Goal: Task Accomplishment & Management: Manage account settings

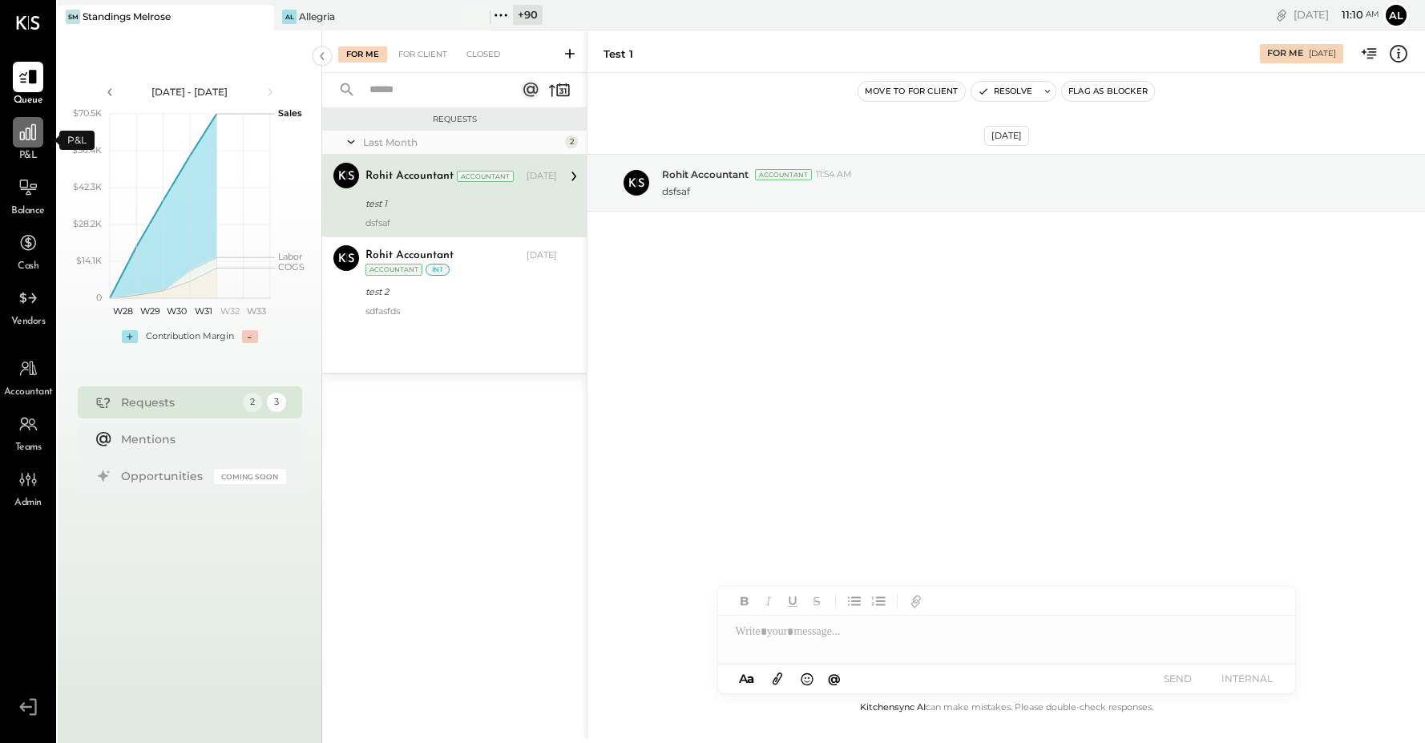
click at [18, 131] on icon at bounding box center [28, 132] width 21 height 21
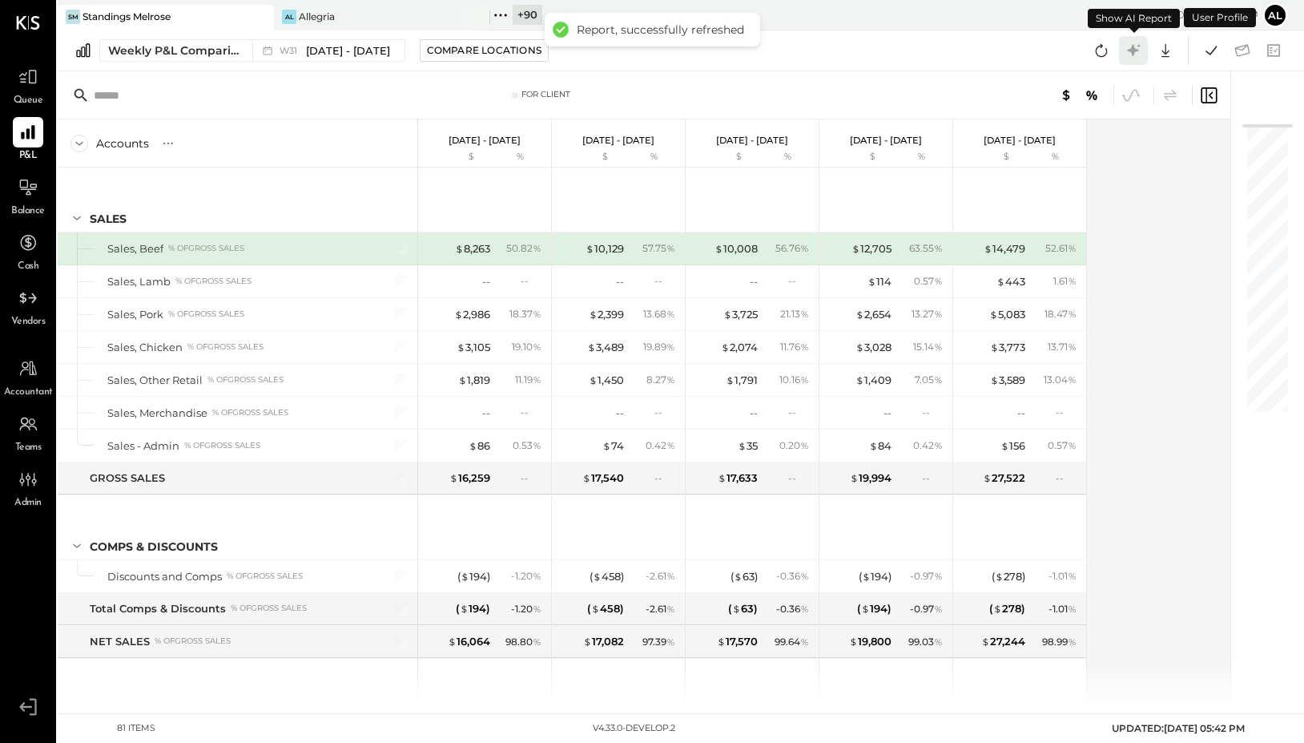
click at [1138, 51] on icon at bounding box center [1133, 50] width 21 height 21
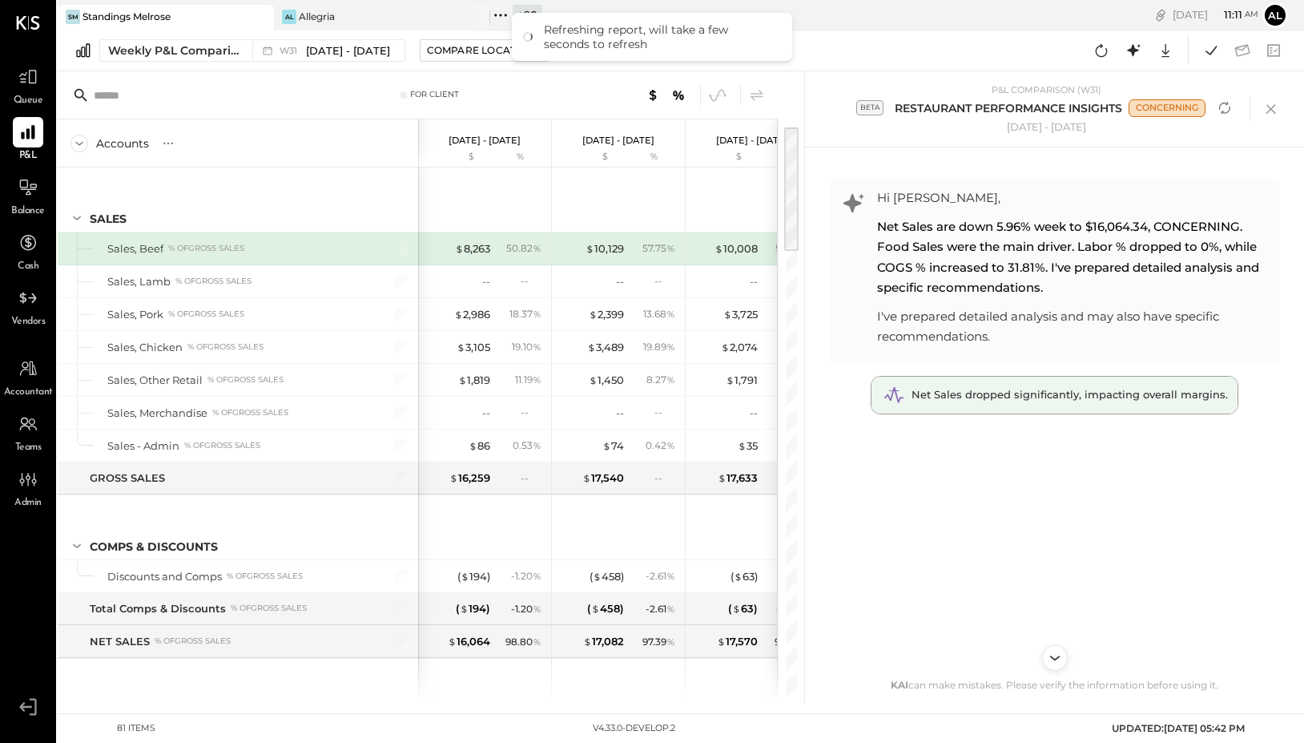
click at [1030, 391] on span "Net Sales dropped significantly, impacting overall margins." at bounding box center [1070, 394] width 317 height 13
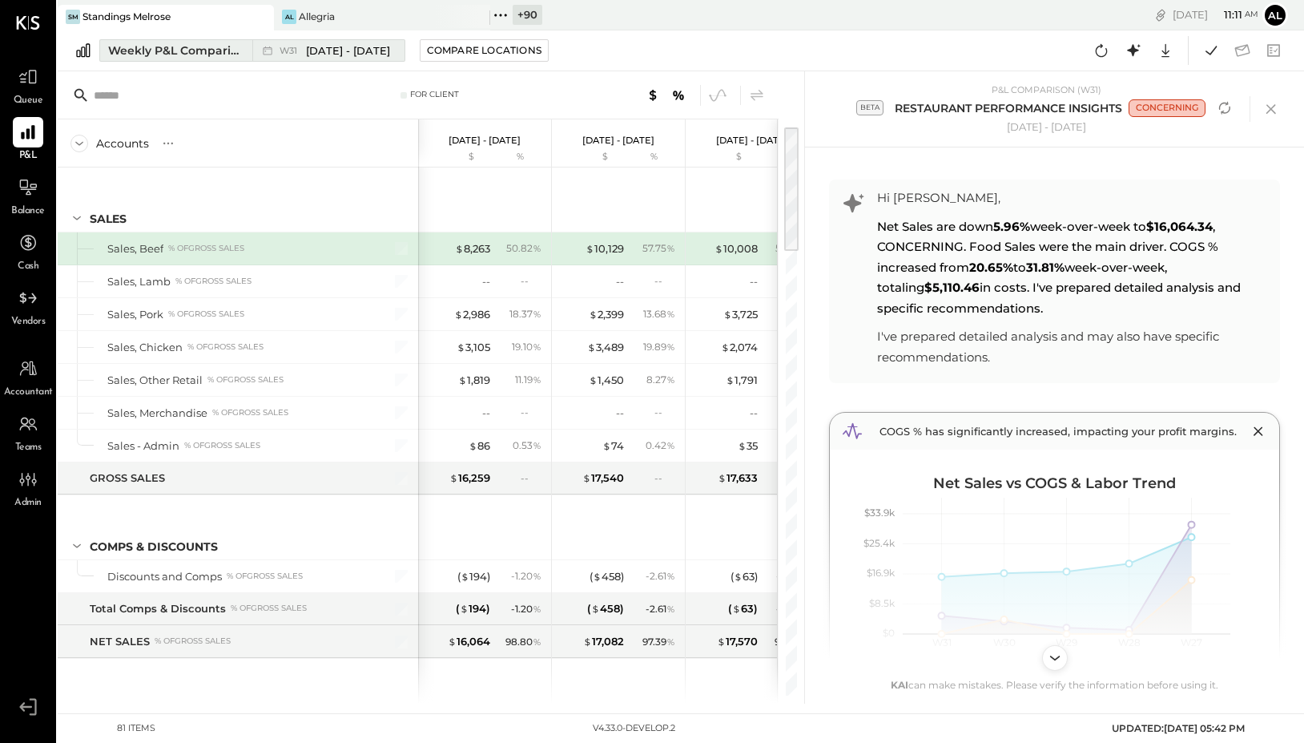
click at [300, 58] on div "W31 Jul 28 - Aug 3, 2025" at bounding box center [324, 50] width 144 height 21
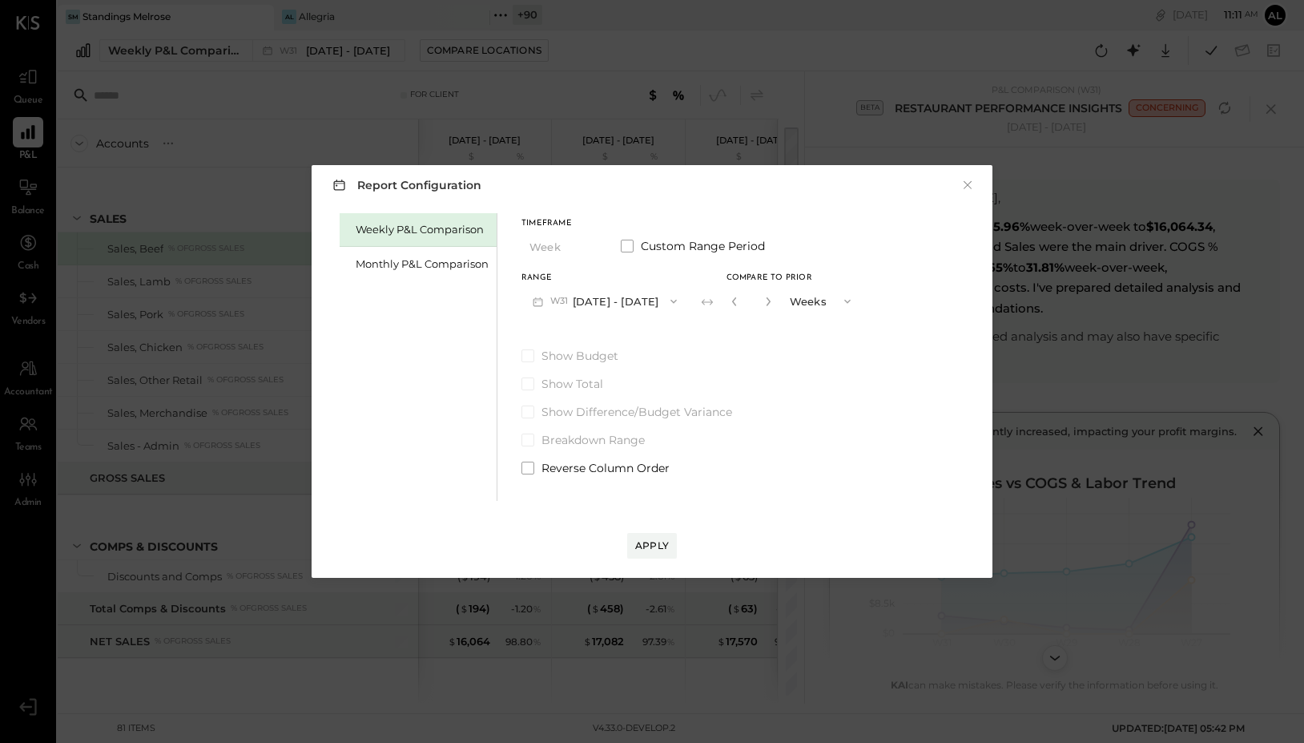
click at [871, 68] on div "Report Configuration × Weekly P&L Comparison Monthly P&L Comparison Timeframe W…" at bounding box center [652, 371] width 1304 height 743
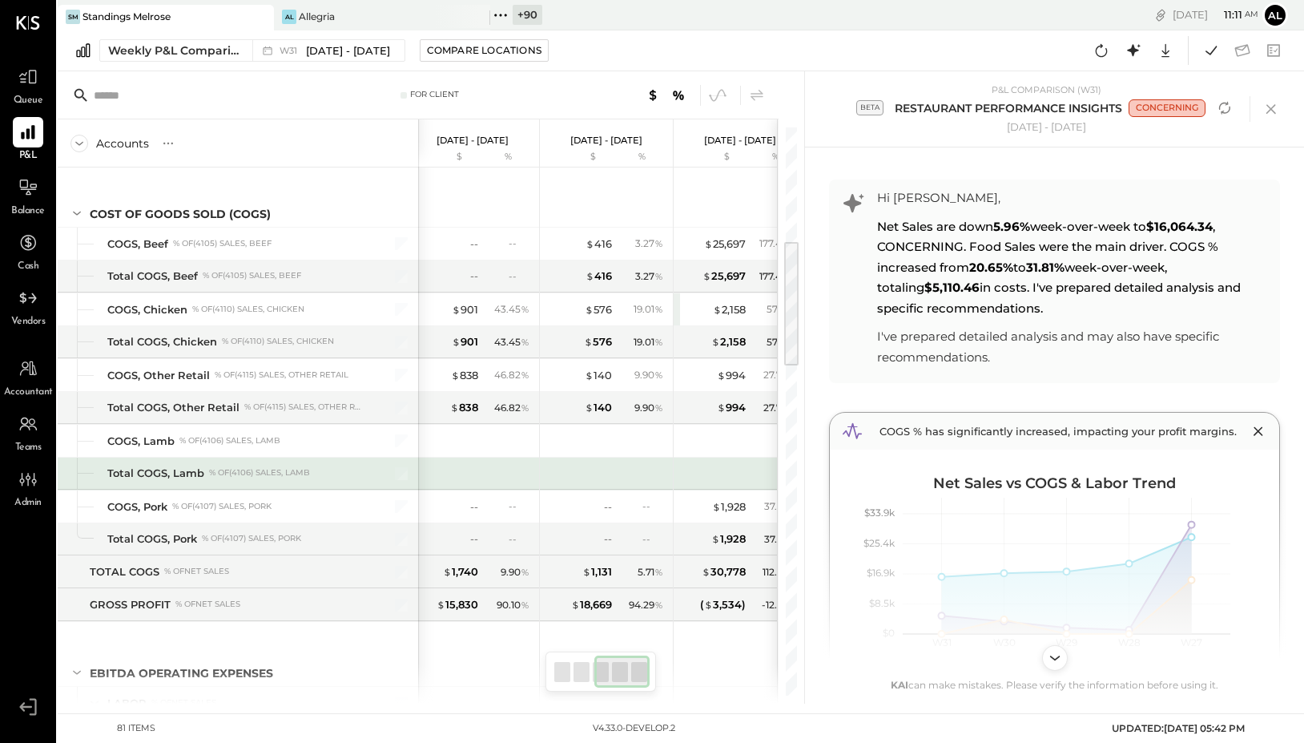
scroll to position [0, 309]
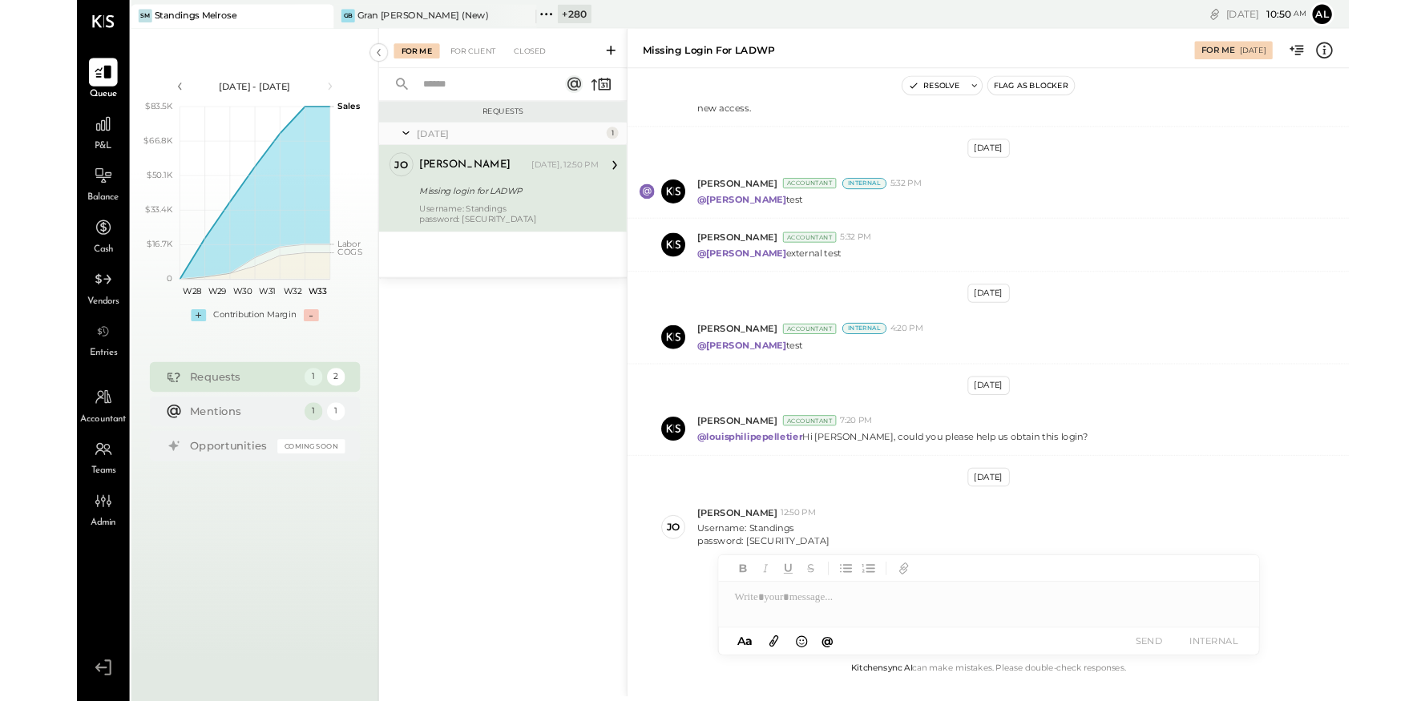
scroll to position [196, 0]
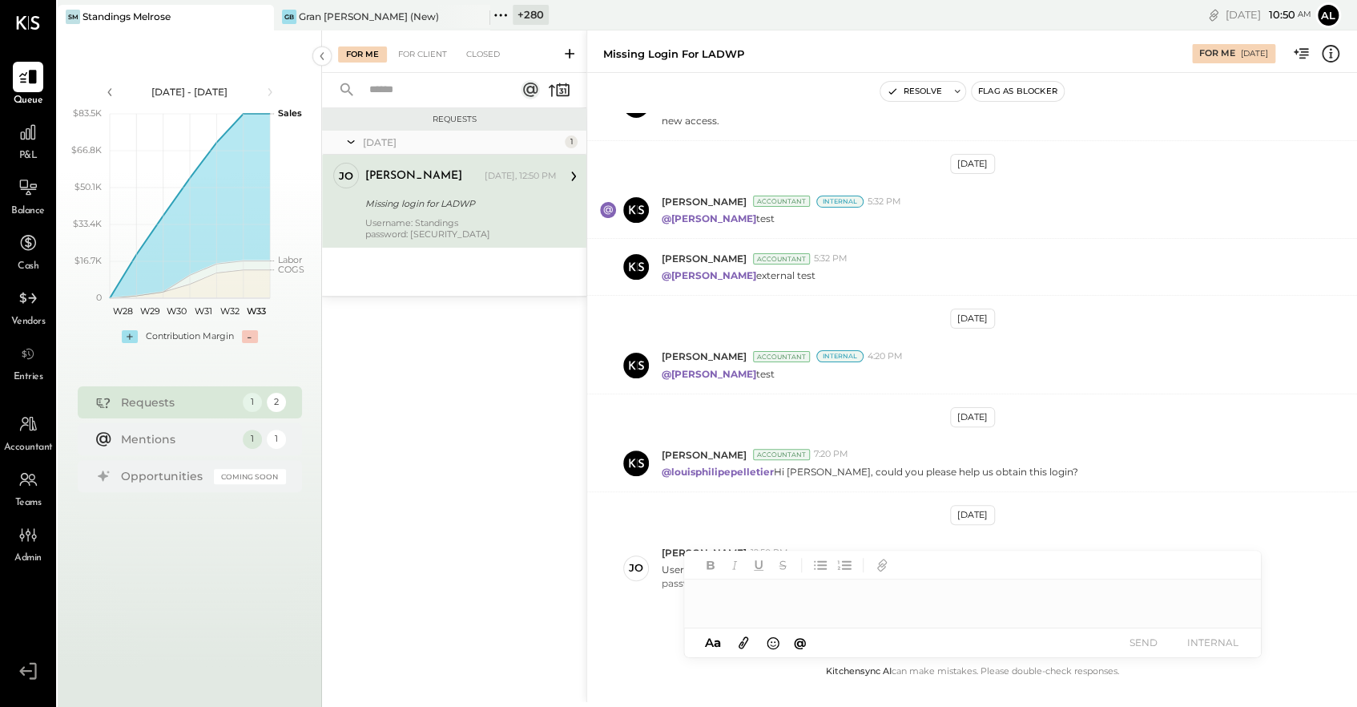
click at [30, 333] on li "Queue P&L Balance Cash Vendors Entries" at bounding box center [28, 223] width 54 height 323
click at [30, 300] on icon at bounding box center [28, 298] width 21 height 21
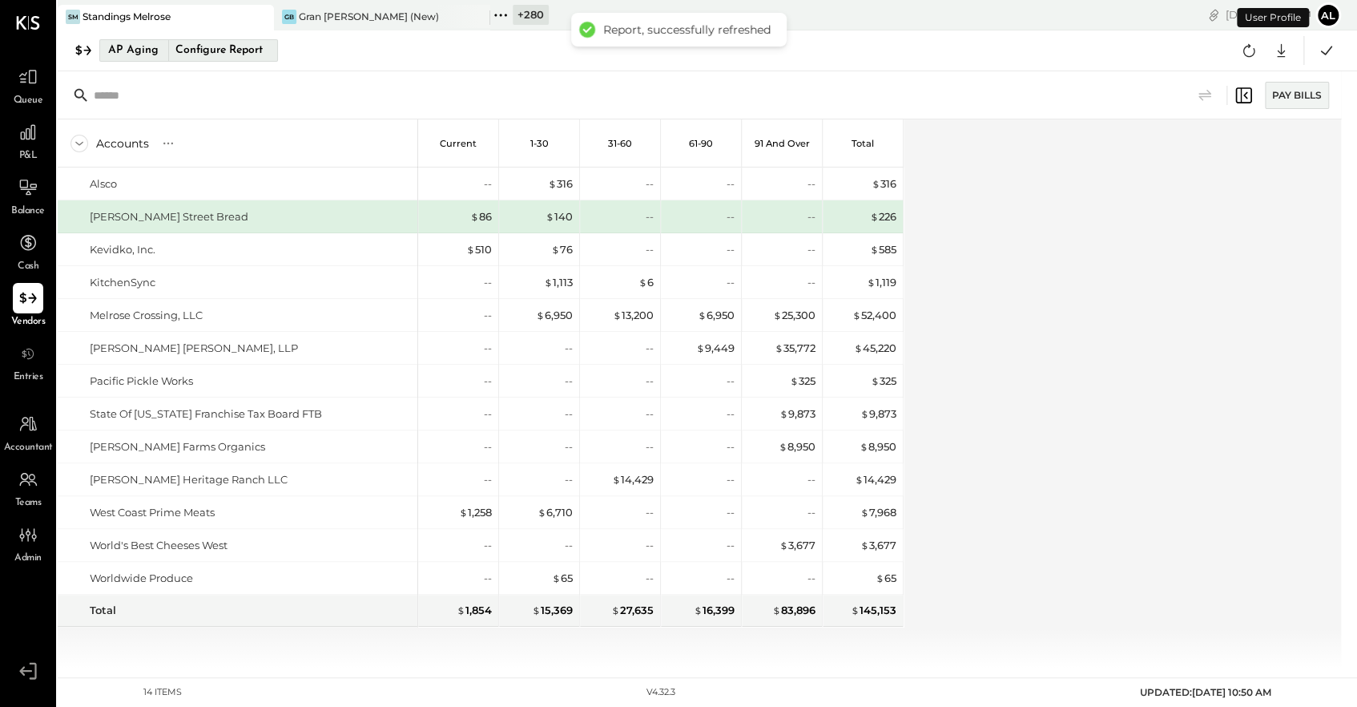
click at [127, 58] on div "AP Aging" at bounding box center [133, 51] width 50 height 26
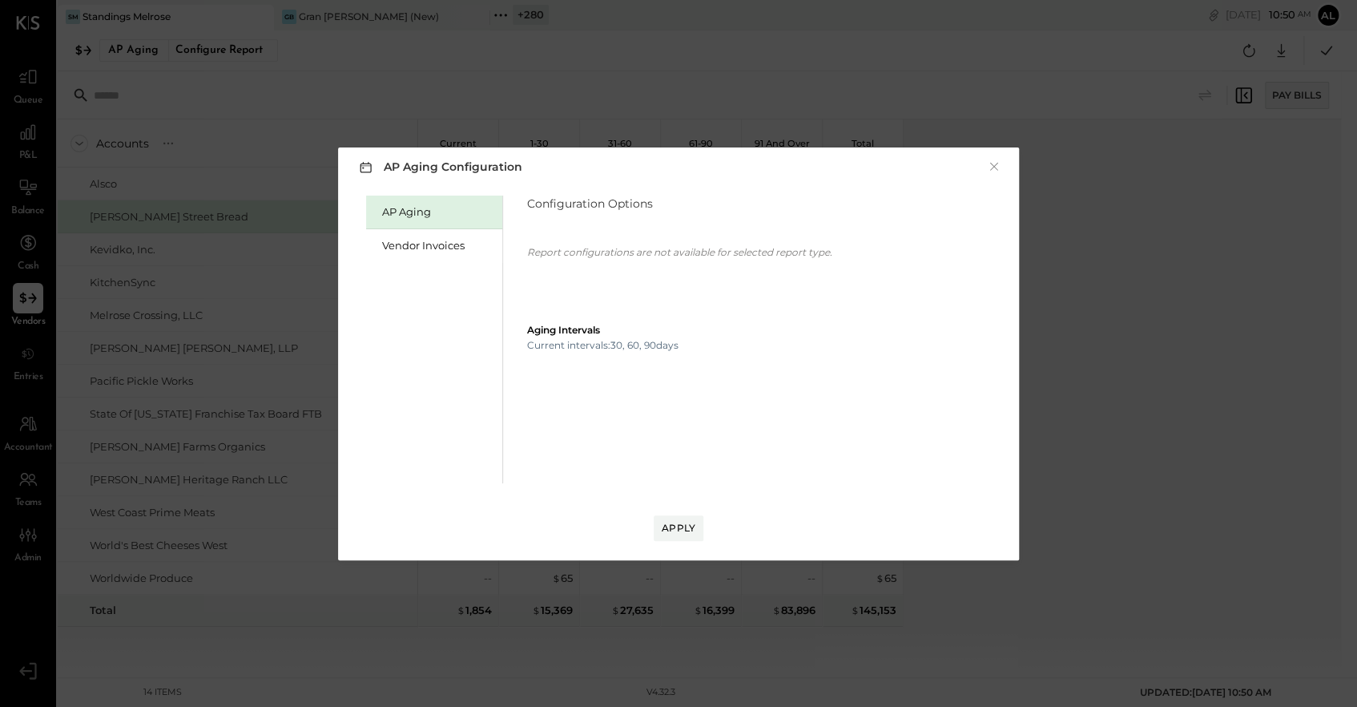
click at [663, 58] on div "AP Aging Configuration × AP Aging Vendor Invoices Configuration Options Report …" at bounding box center [678, 353] width 1357 height 707
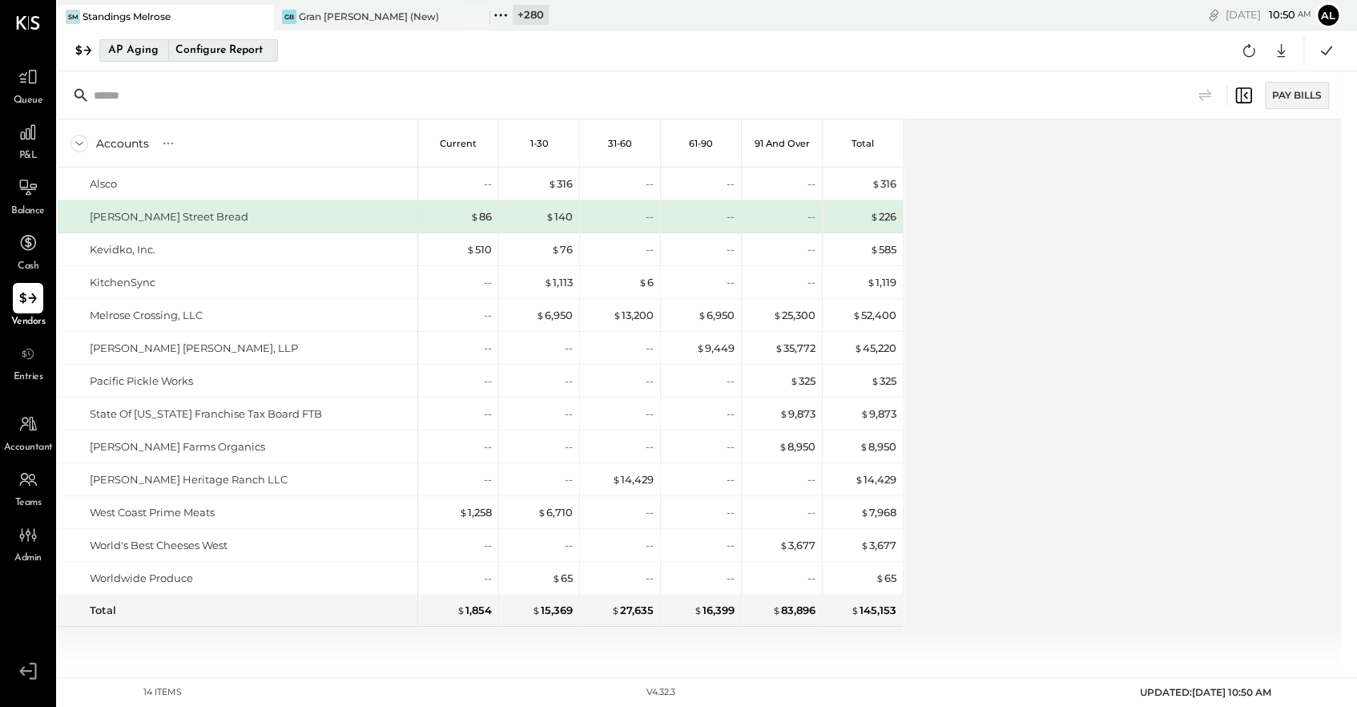
click at [135, 55] on div "AP Aging" at bounding box center [133, 51] width 50 height 26
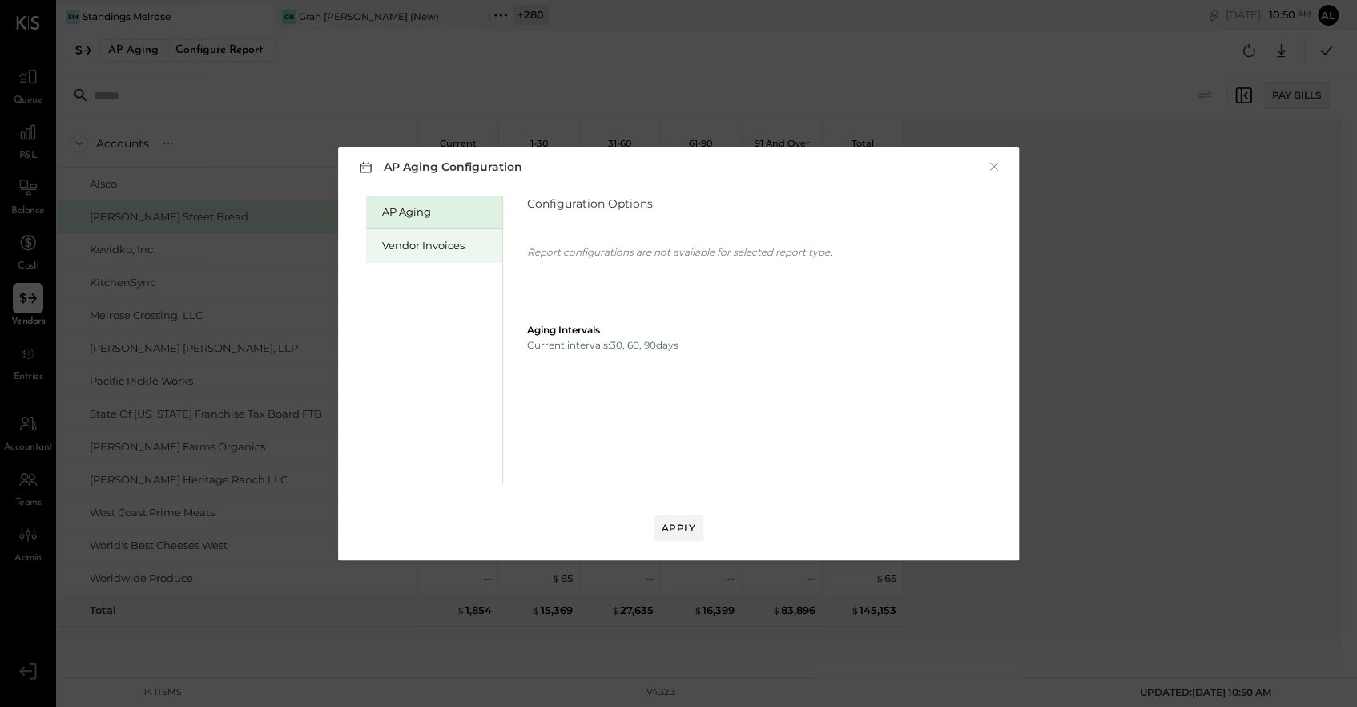
click at [419, 244] on div "Vendor Invoices" at bounding box center [438, 245] width 112 height 15
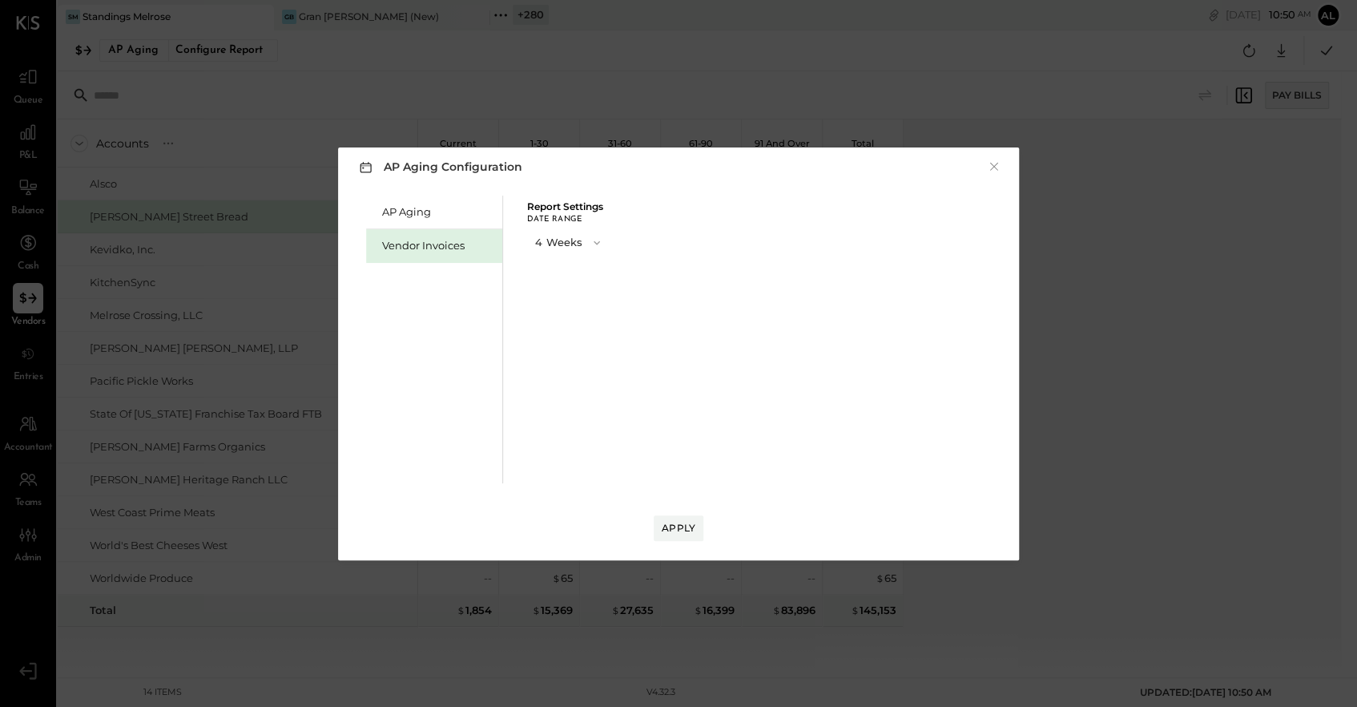
click at [586, 240] on span "button" at bounding box center [593, 242] width 21 height 13
click at [576, 267] on span "8 Weeks" at bounding box center [559, 270] width 38 height 10
click at [681, 526] on div "Apply" at bounding box center [679, 528] width 34 height 14
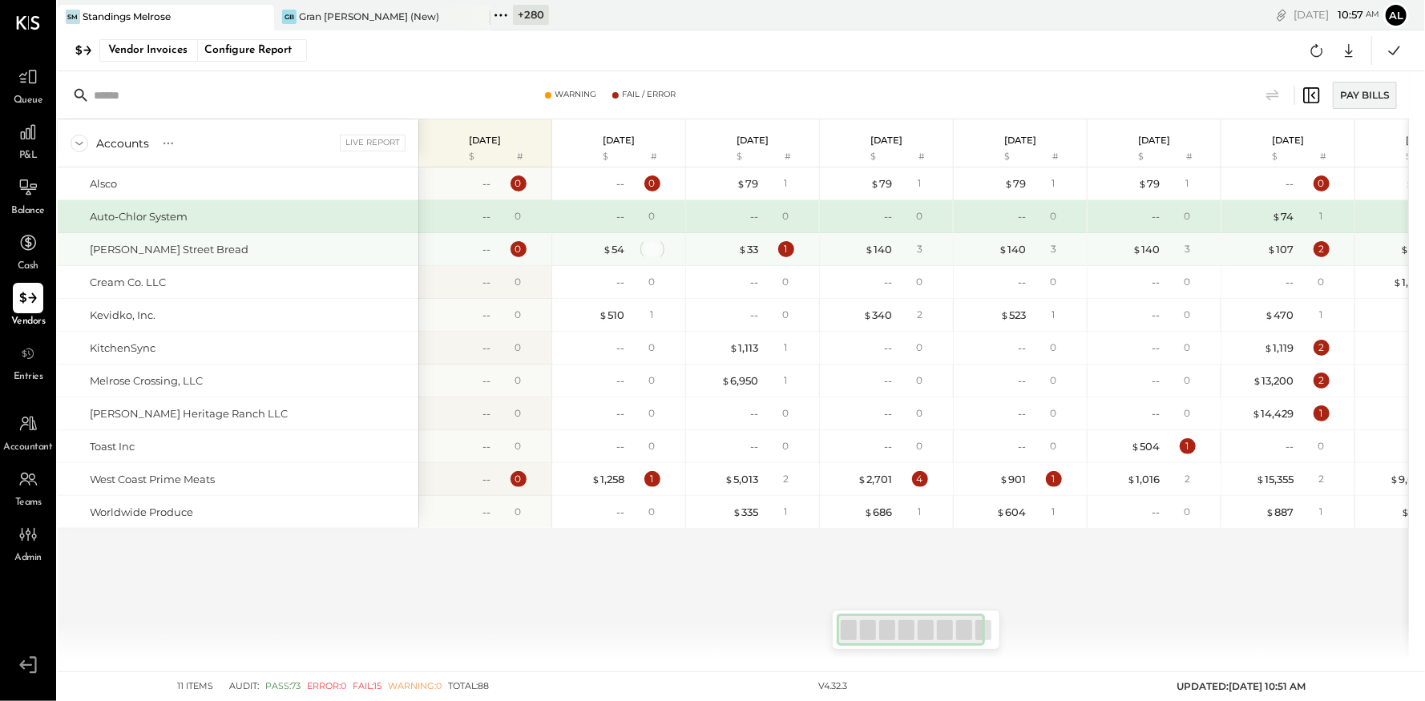
click at [652, 254] on div "1" at bounding box center [652, 249] width 16 height 16
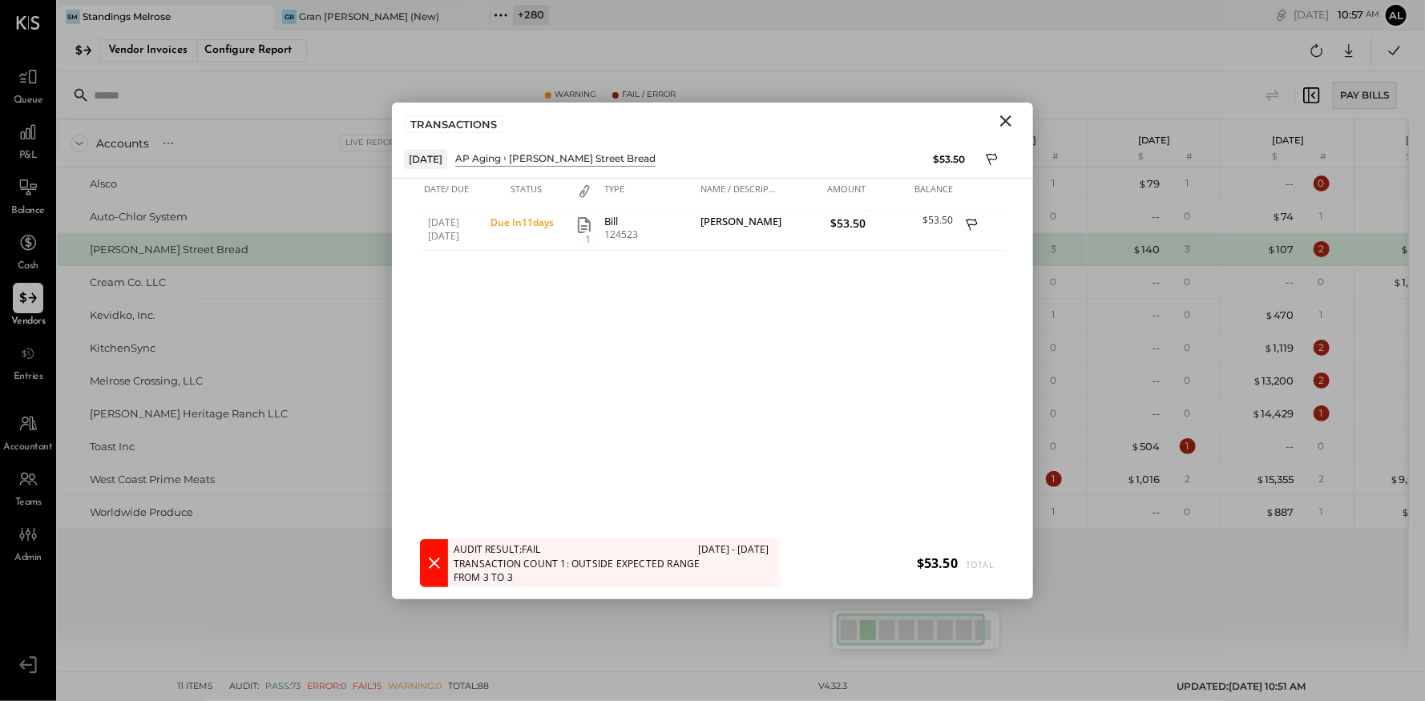
click at [559, 563] on div "Transaction Count 1: Outside expected range from 3 to 3" at bounding box center [591, 570] width 275 height 27
click at [629, 563] on div "Transaction Count 1: Outside expected range from 3 to 3" at bounding box center [591, 570] width 275 height 27
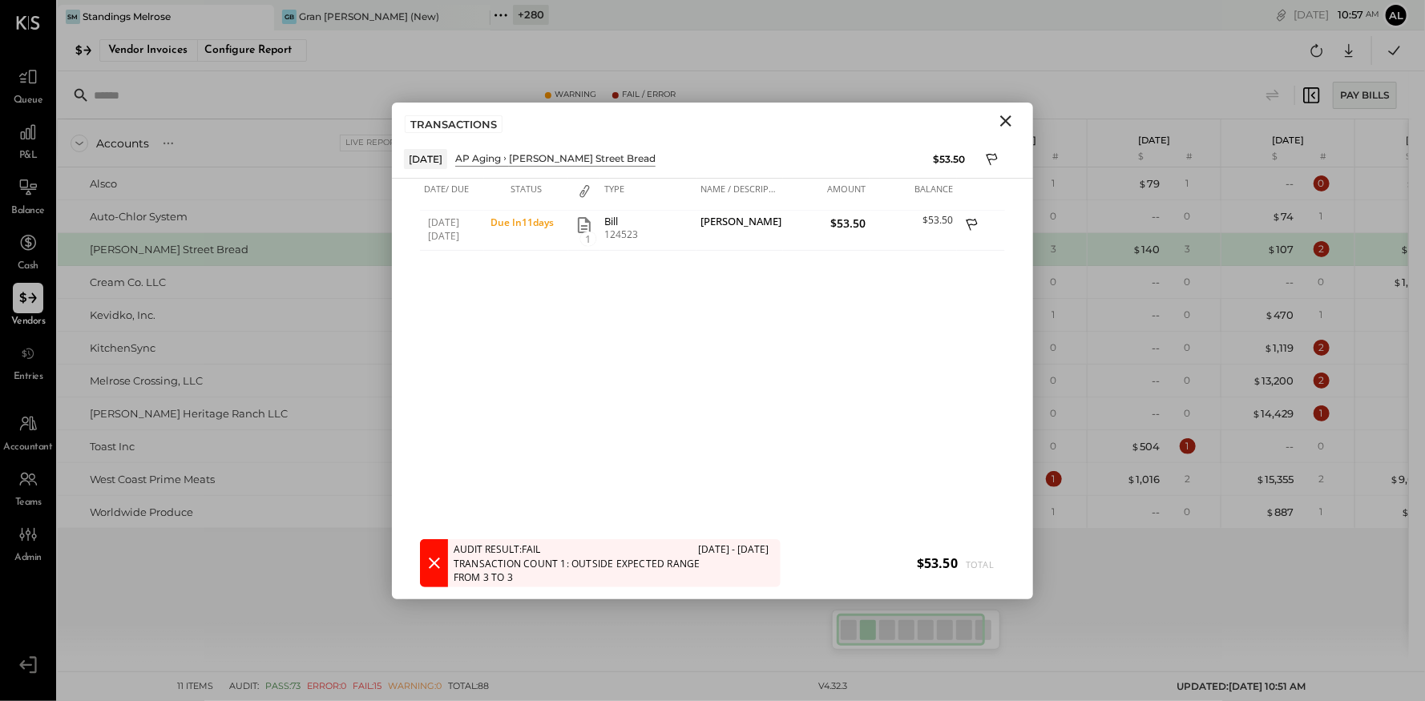
click at [959, 315] on div "[DATE] [DATE] Due [DATE] s 1 Bill [STREET_ADDRESS][PERSON_NAME] $53.50 $53.50" at bounding box center [712, 391] width 585 height 361
click at [1006, 115] on icon "Close" at bounding box center [1005, 120] width 19 height 19
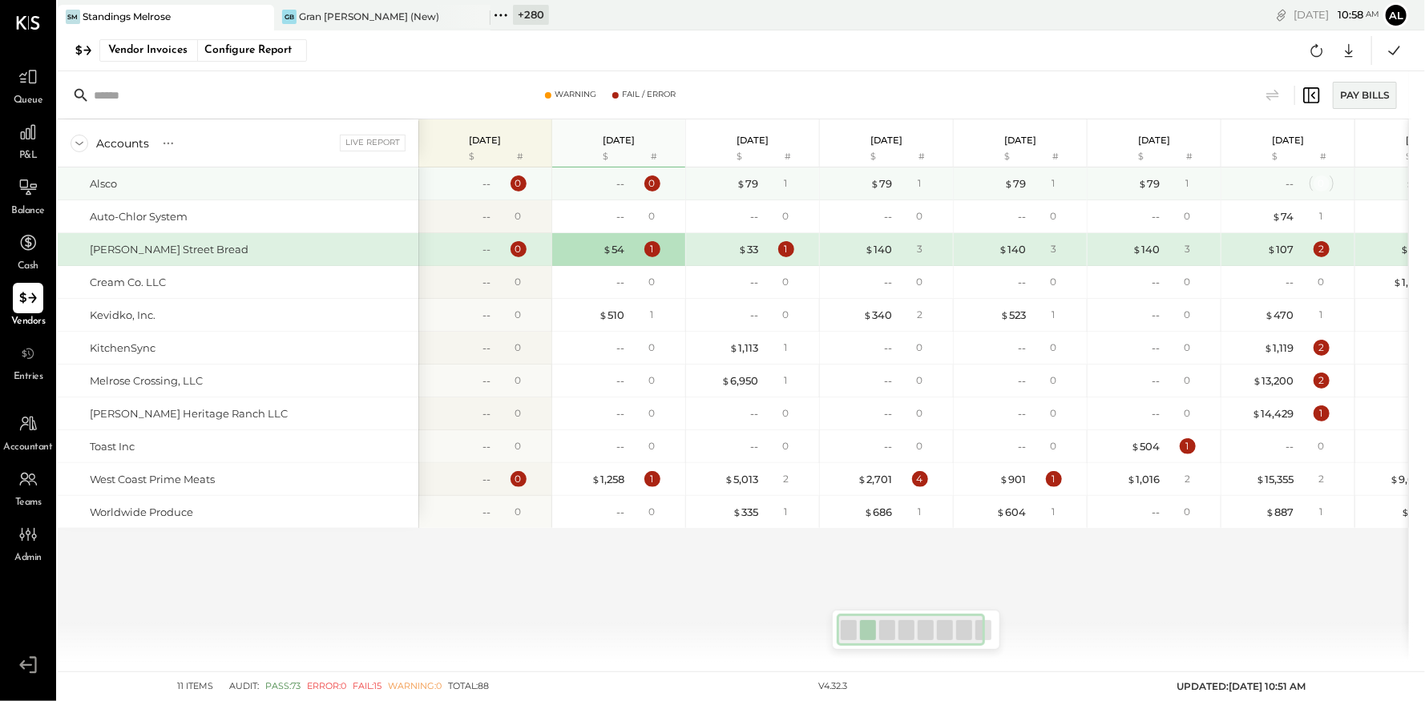
click at [1323, 182] on div "0" at bounding box center [1321, 183] width 16 height 16
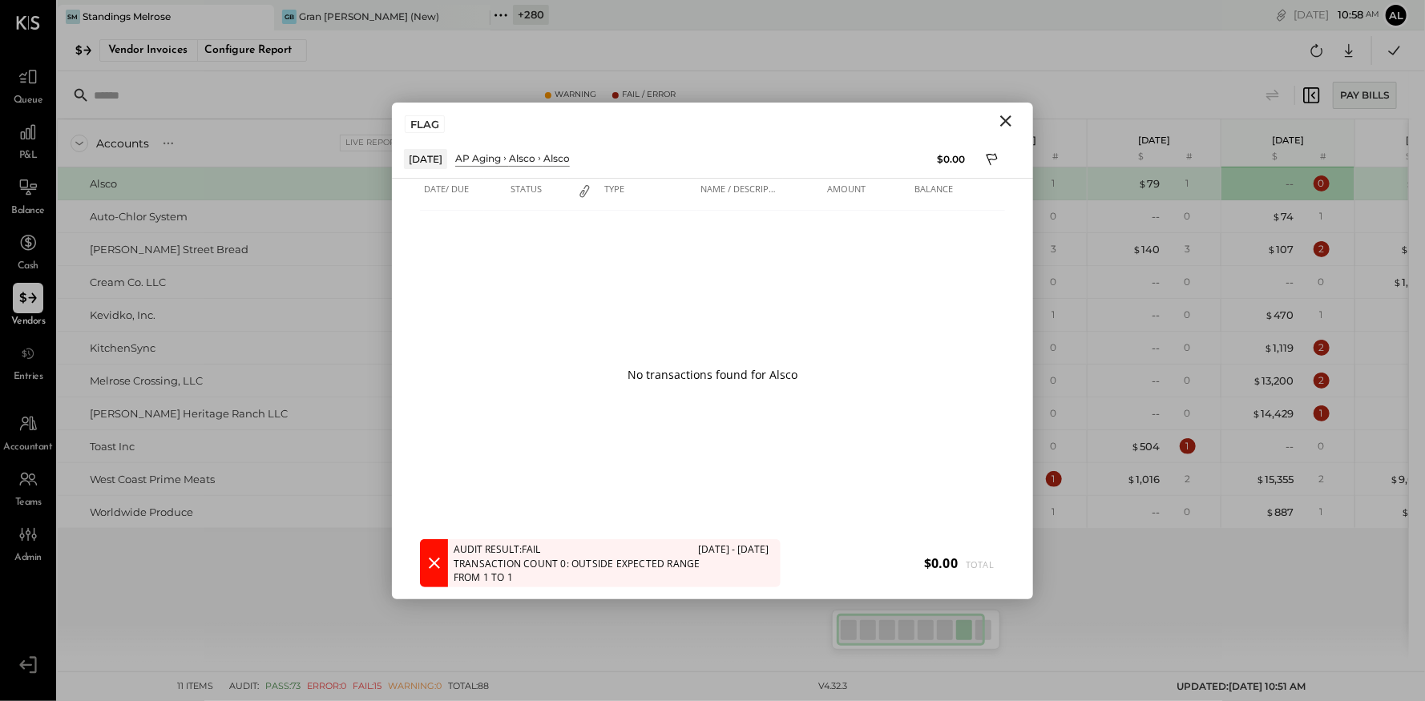
click at [434, 567] on icon at bounding box center [434, 563] width 19 height 19
click at [439, 564] on icon at bounding box center [434, 563] width 19 height 19
click at [617, 569] on div "Transaction Count 0: Outside expected range from 1 to 1" at bounding box center [591, 570] width 275 height 27
click at [1006, 124] on icon "Close" at bounding box center [1005, 120] width 19 height 19
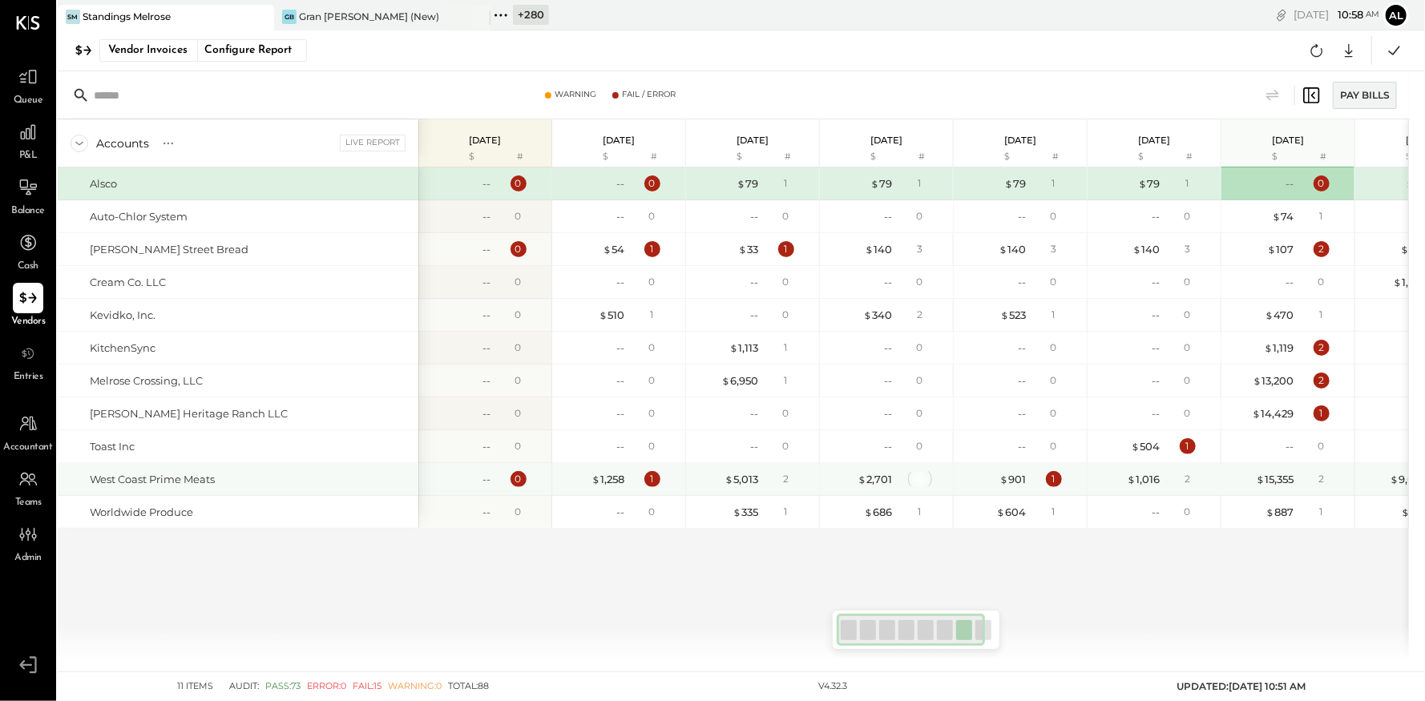
click at [917, 479] on div "4" at bounding box center [920, 479] width 16 height 16
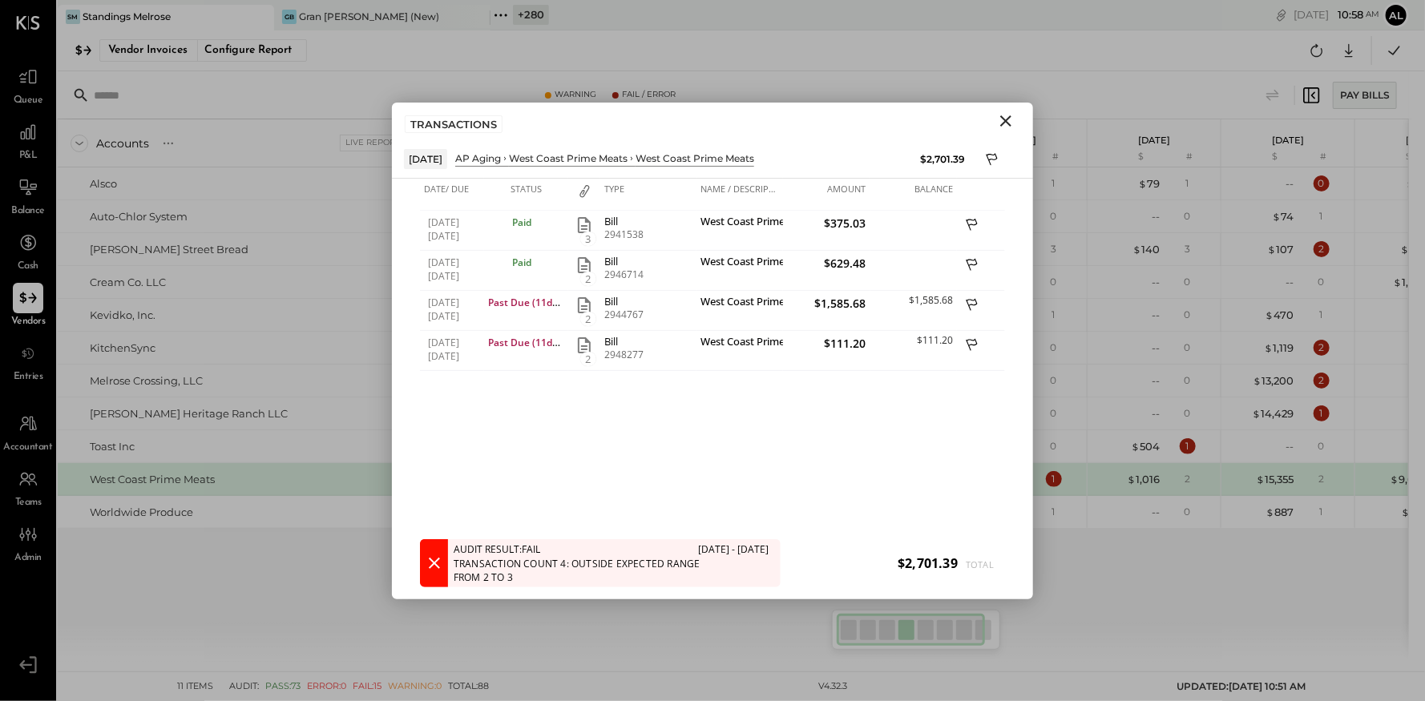
click at [1009, 121] on icon "Close" at bounding box center [1005, 120] width 19 height 19
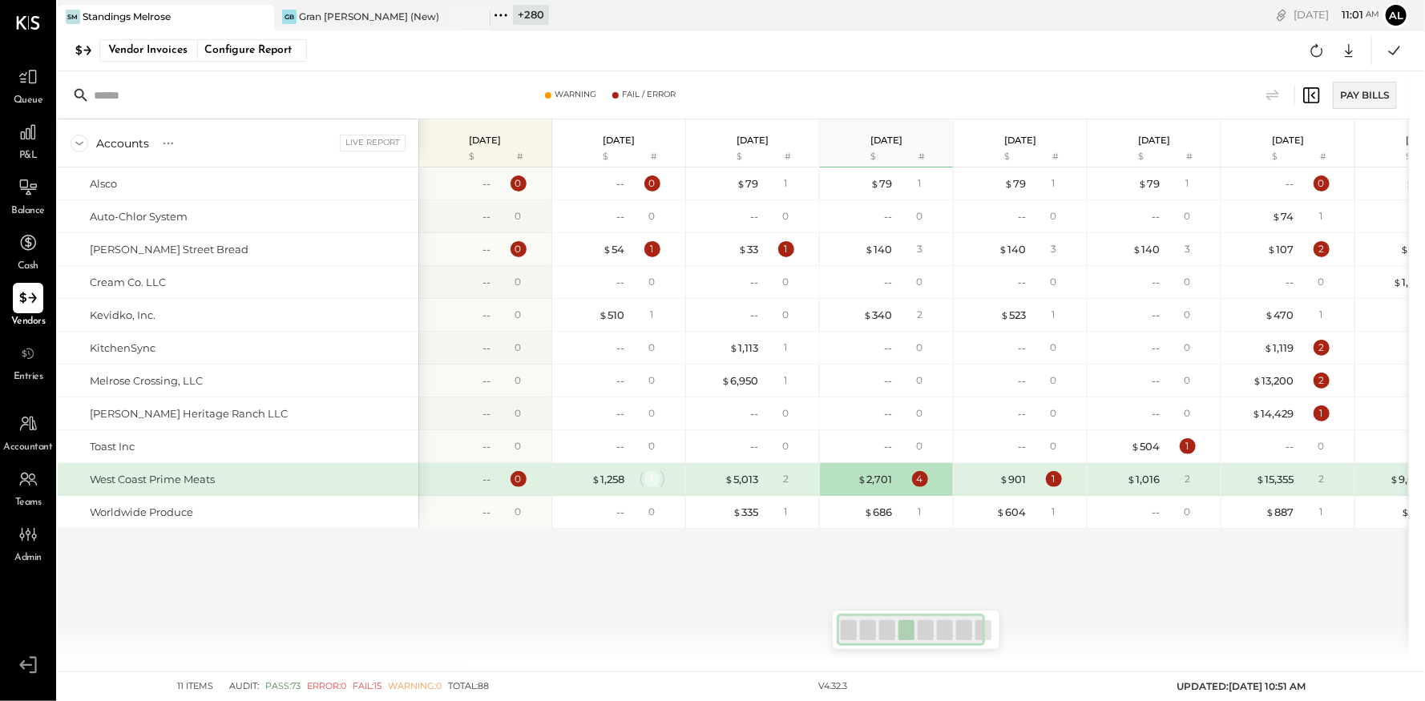
click at [656, 478] on div "1" at bounding box center [652, 479] width 16 height 16
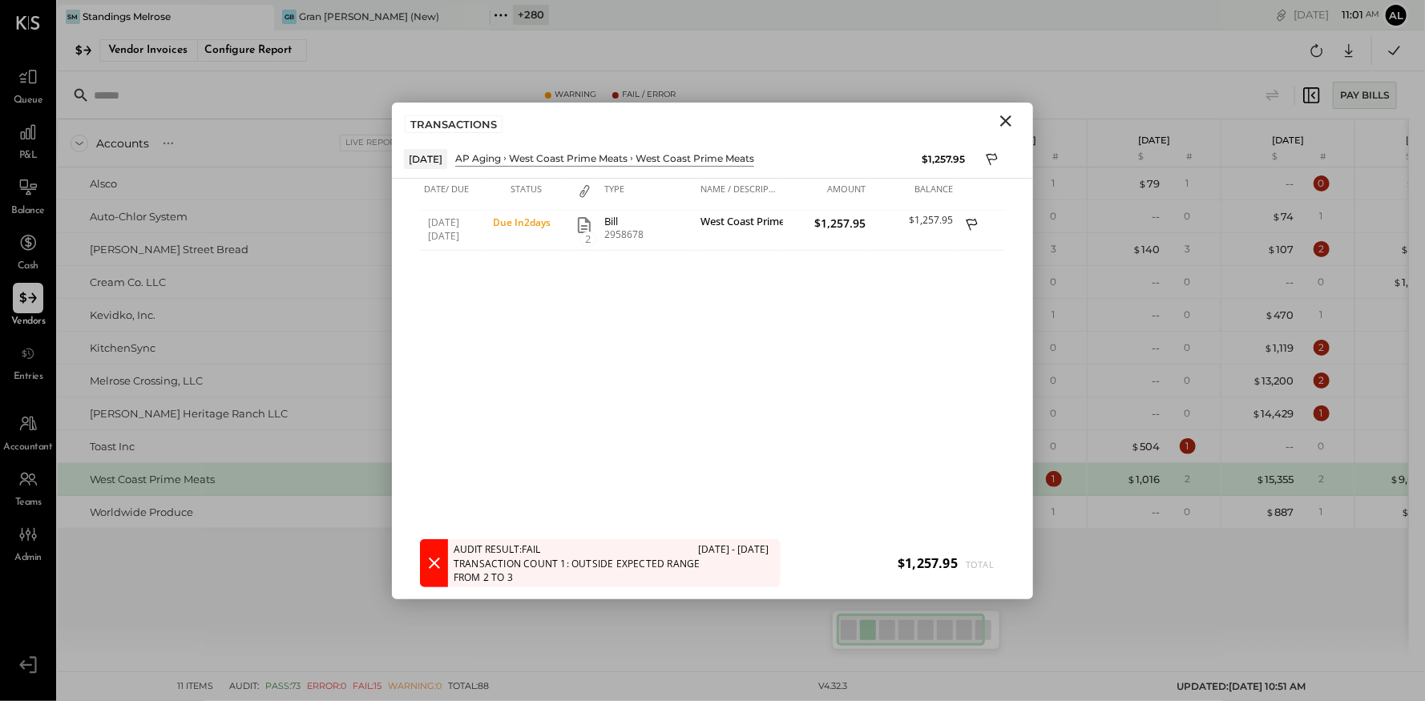
click at [1008, 120] on icon "Close" at bounding box center [1005, 120] width 19 height 19
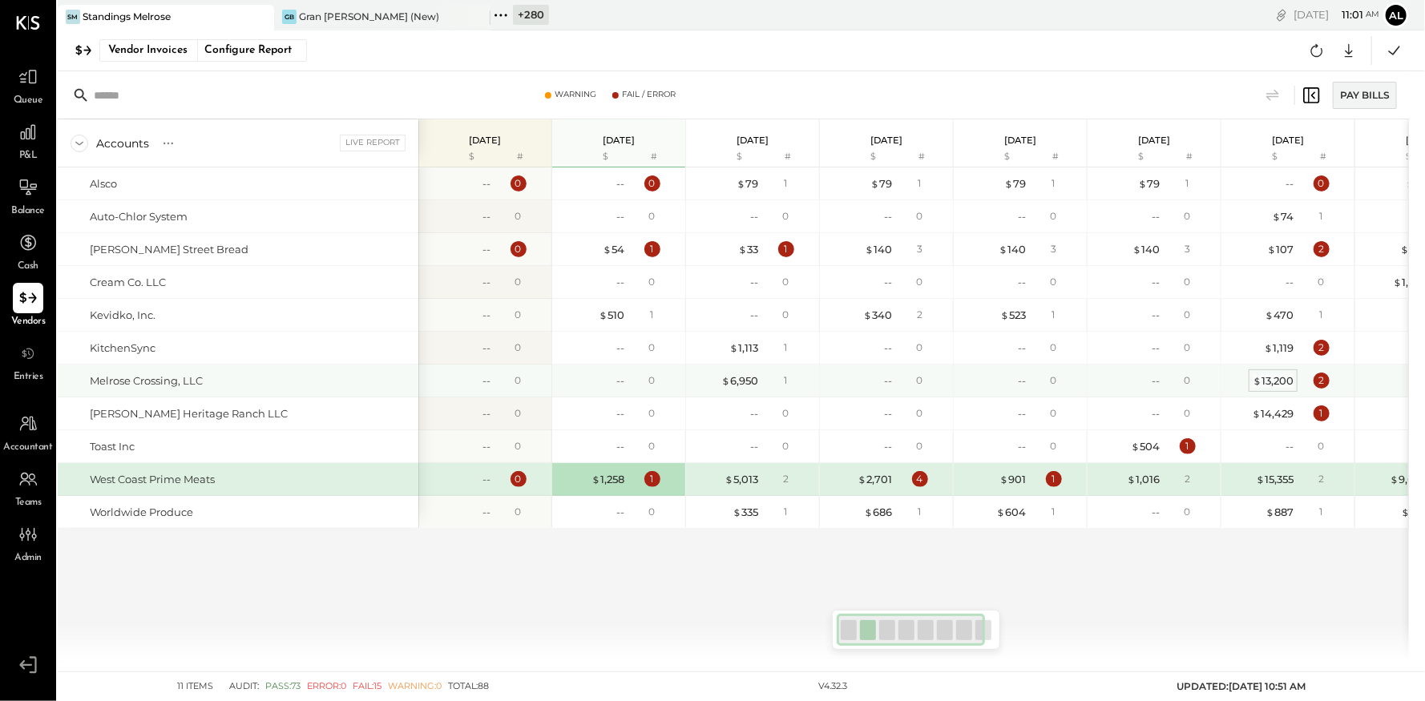
click at [1278, 376] on div "$ 13,200" at bounding box center [1272, 380] width 41 height 15
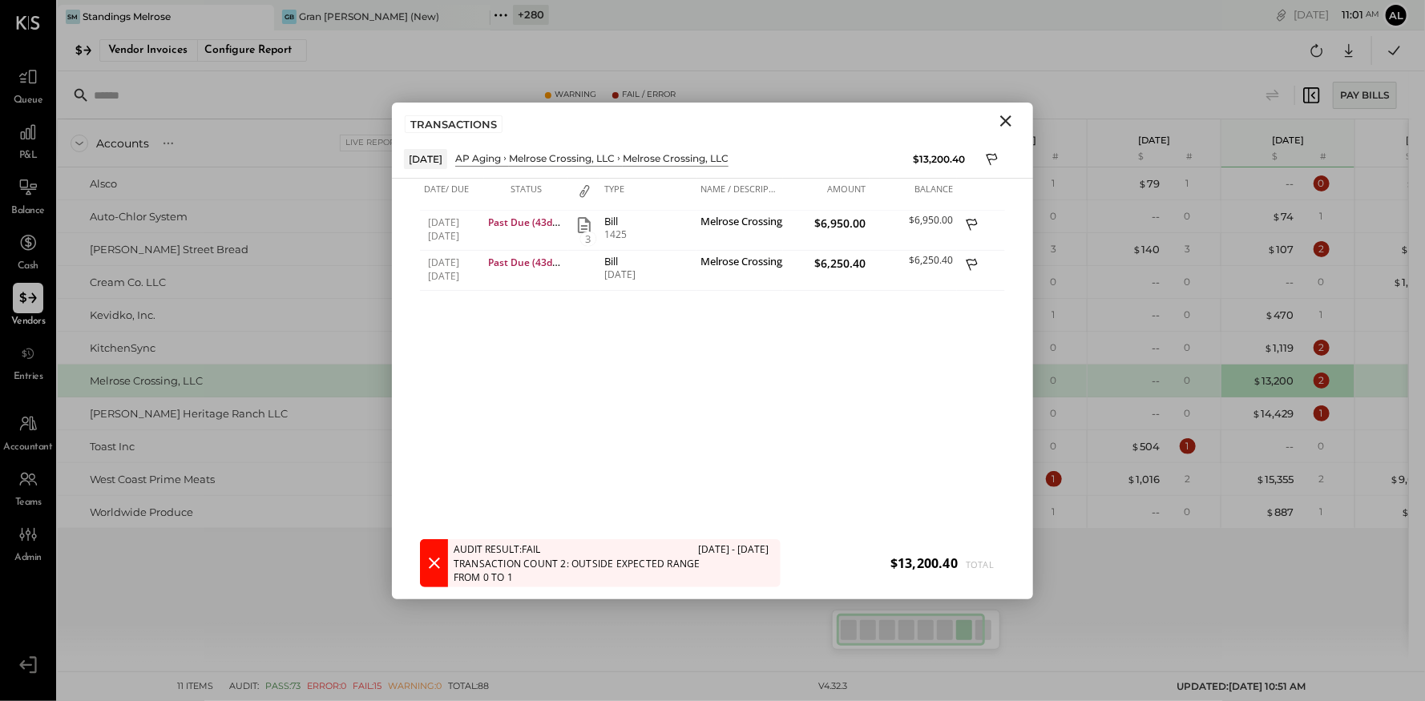
click at [1004, 119] on icon "Close" at bounding box center [1005, 120] width 11 height 11
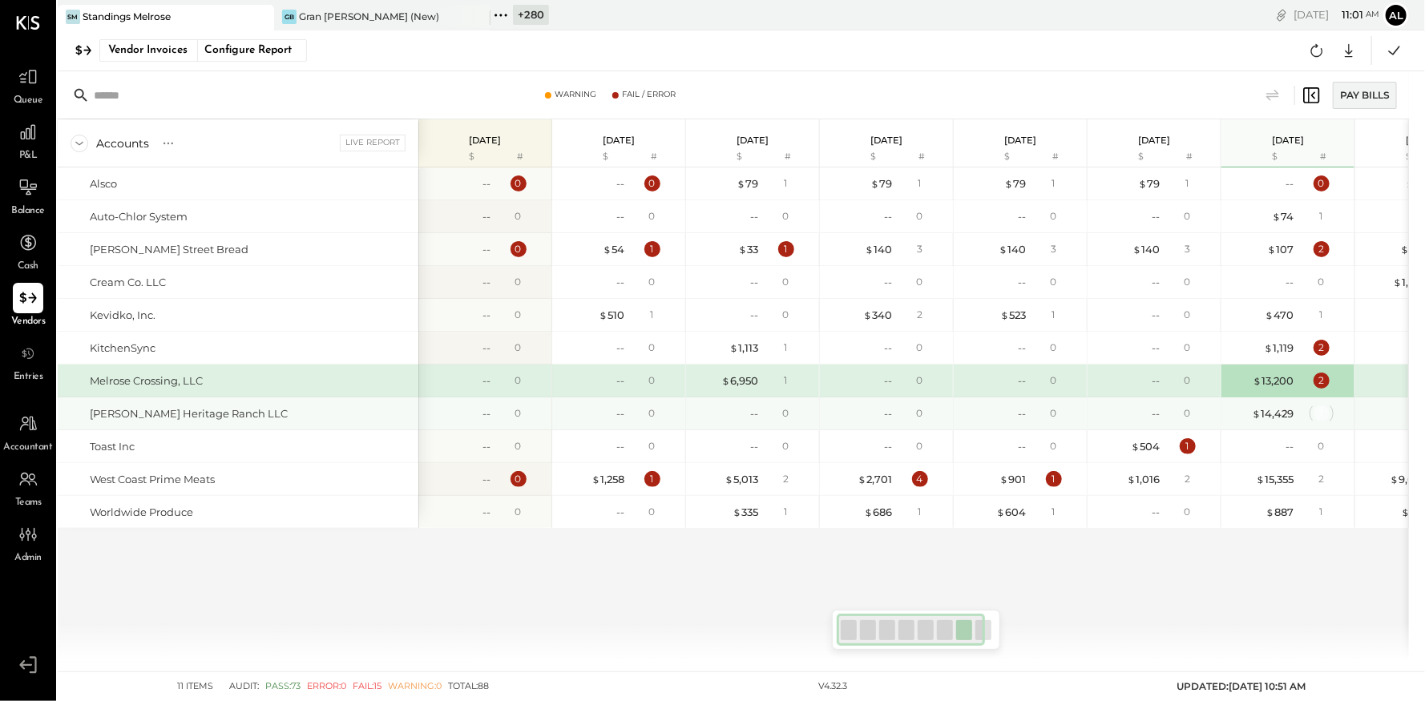
click at [1320, 416] on div "1" at bounding box center [1321, 413] width 16 height 16
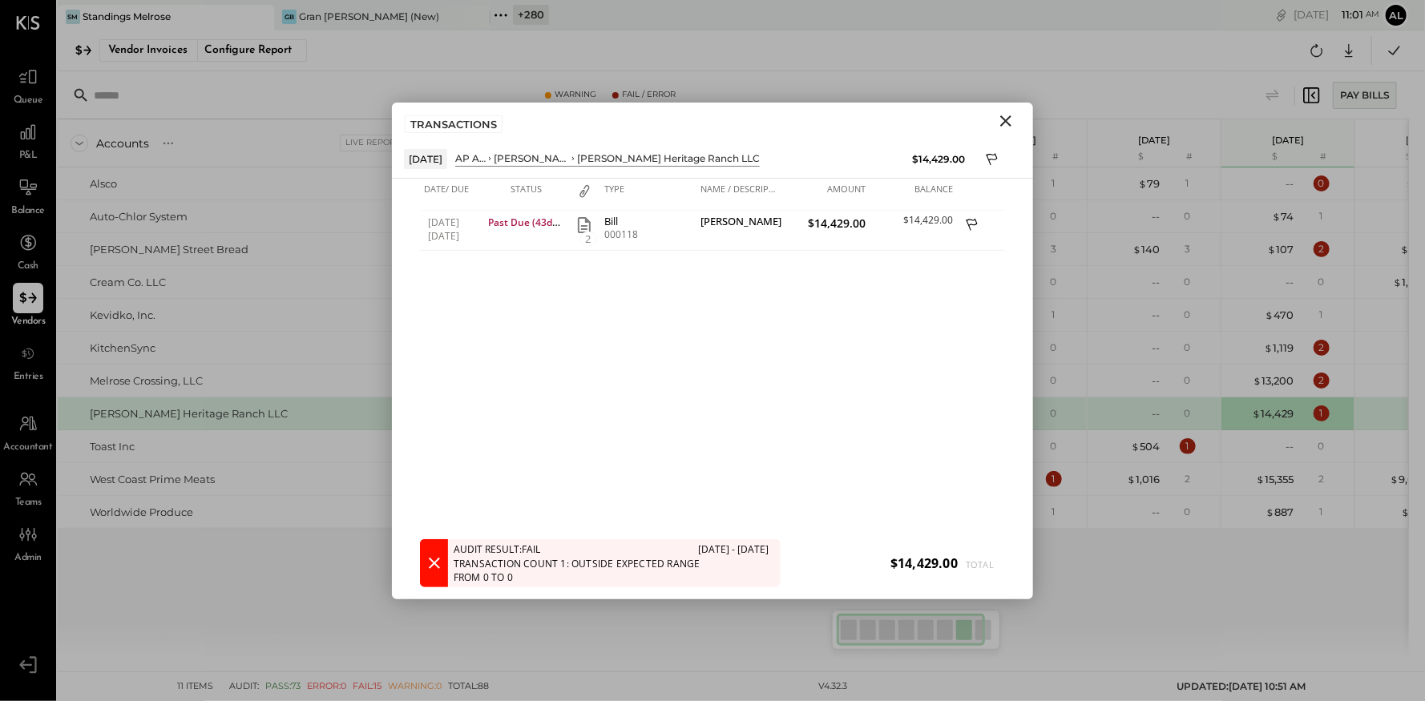
click at [1006, 119] on icon "Close" at bounding box center [1005, 120] width 19 height 19
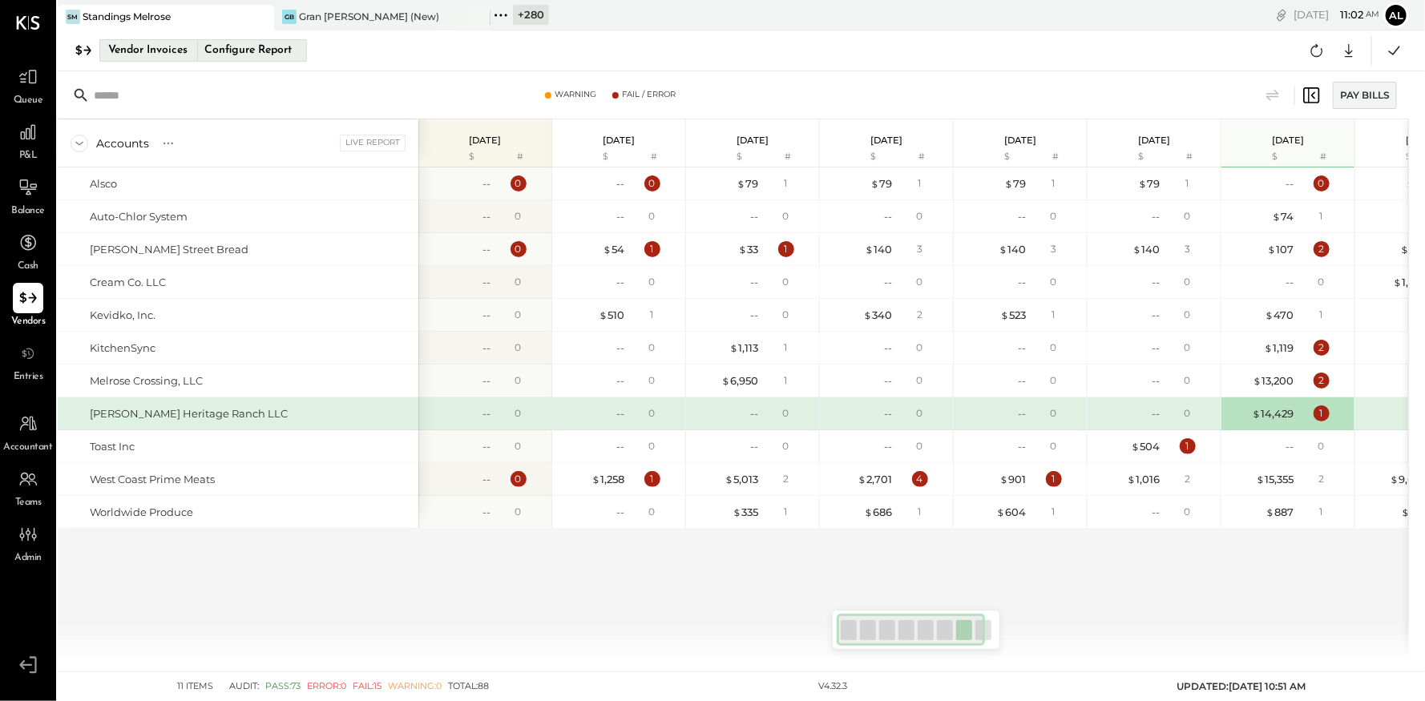
click at [133, 47] on div "Vendor Invoices" at bounding box center [147, 51] width 79 height 26
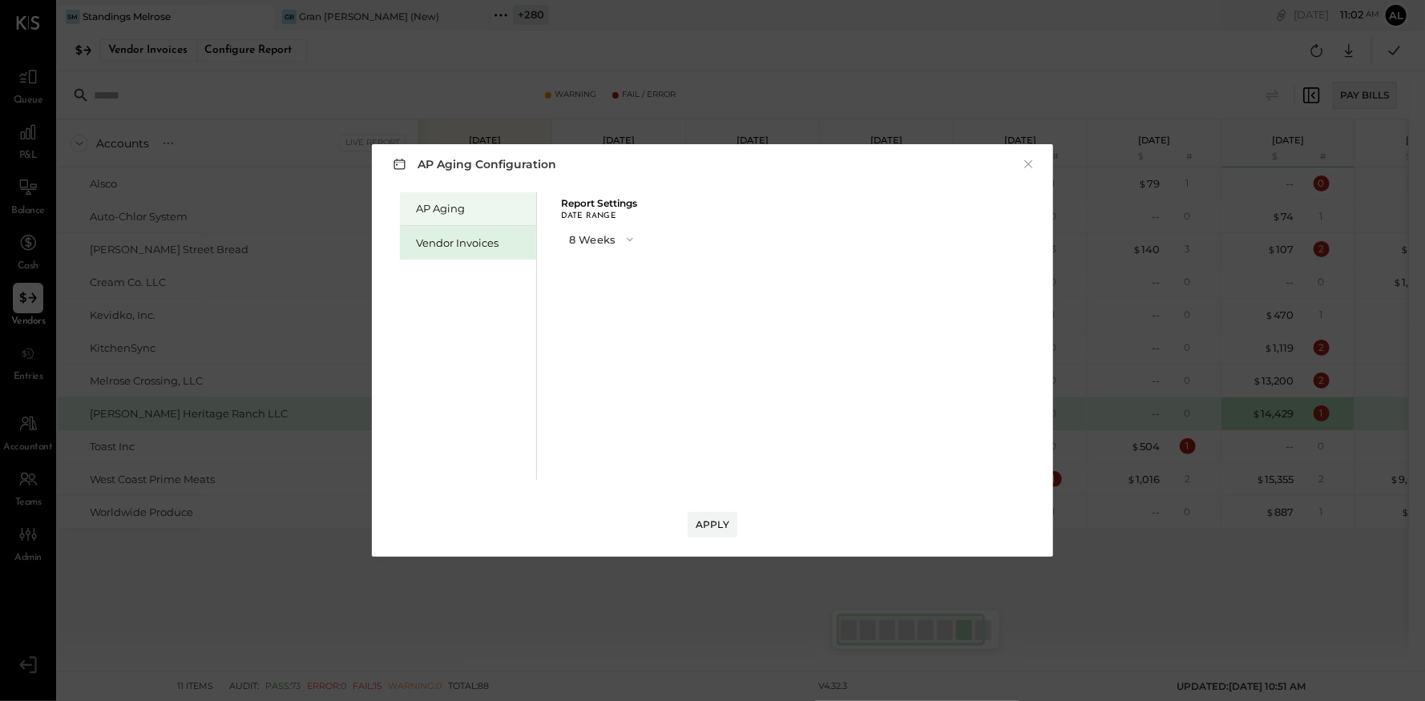
click at [444, 212] on div "AP Aging" at bounding box center [472, 208] width 112 height 15
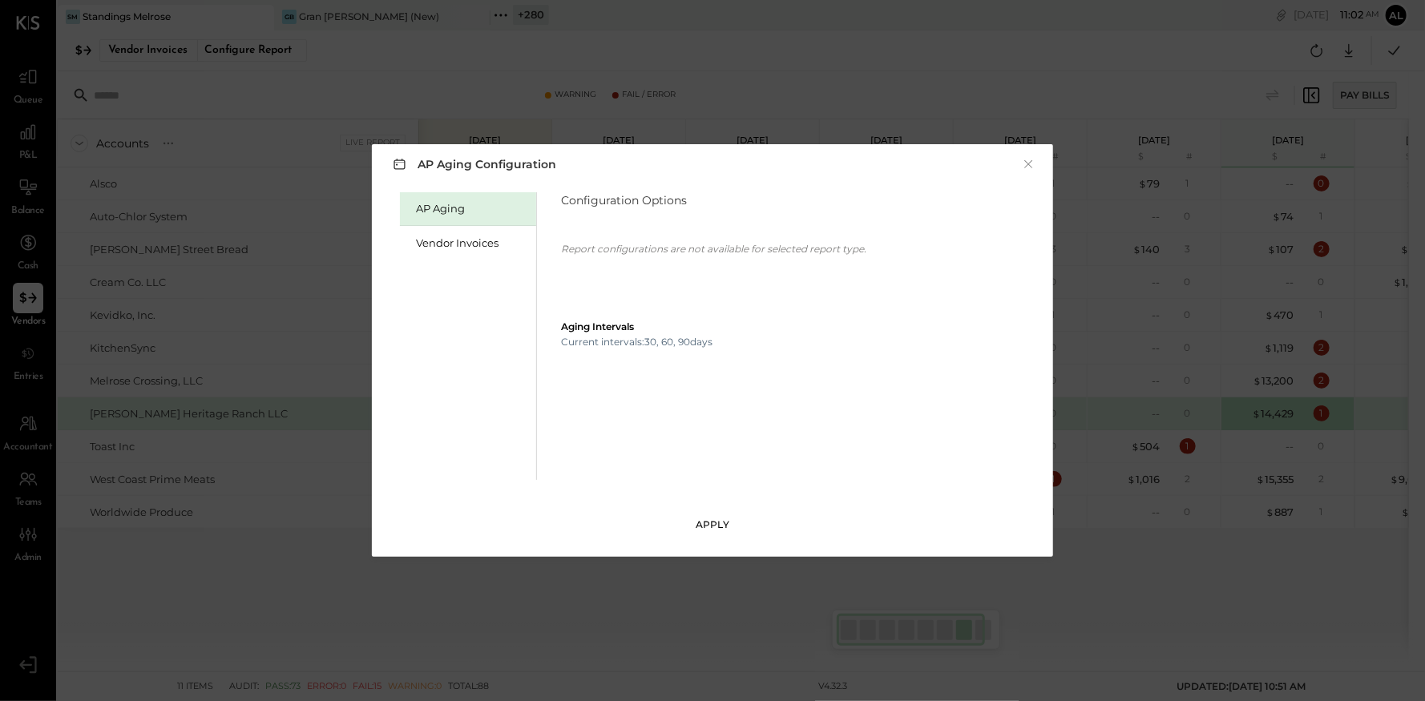
click at [713, 529] on div "Apply" at bounding box center [713, 525] width 34 height 14
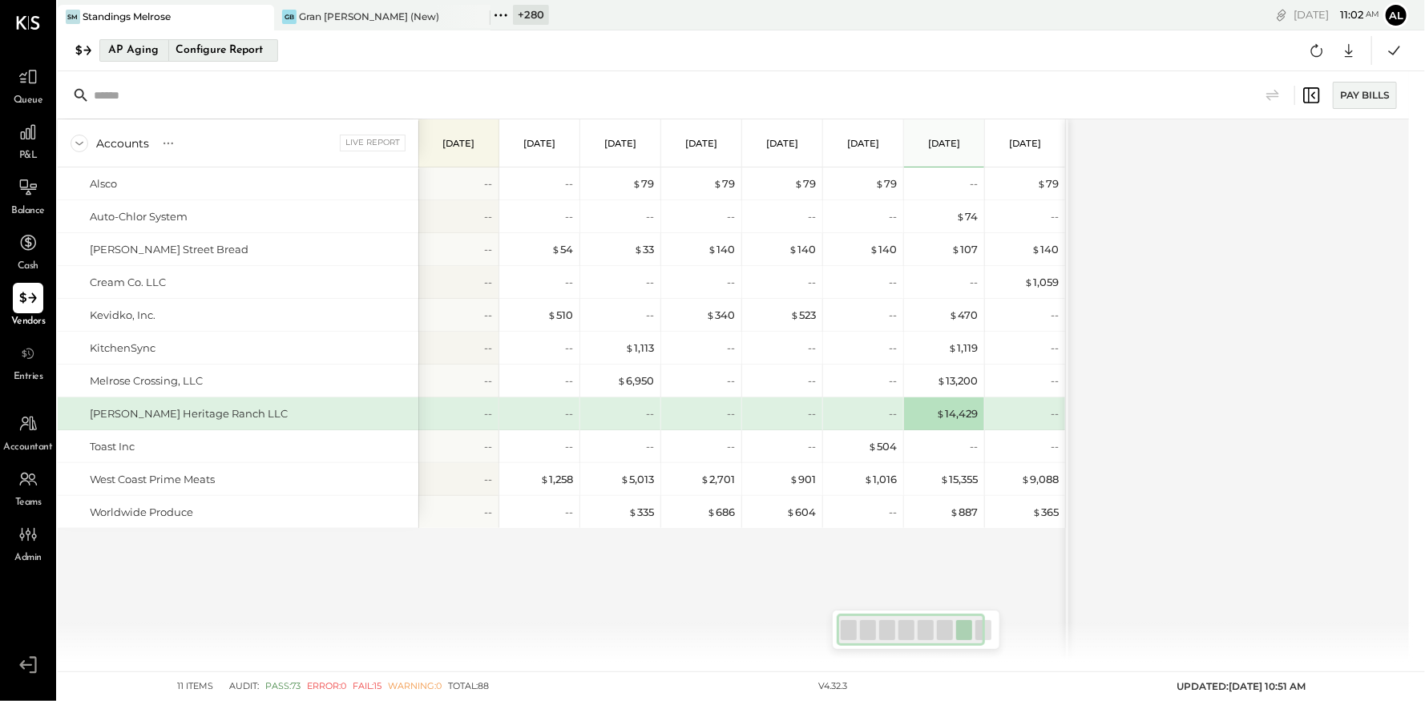
click at [138, 53] on div "AP Aging" at bounding box center [133, 51] width 50 height 26
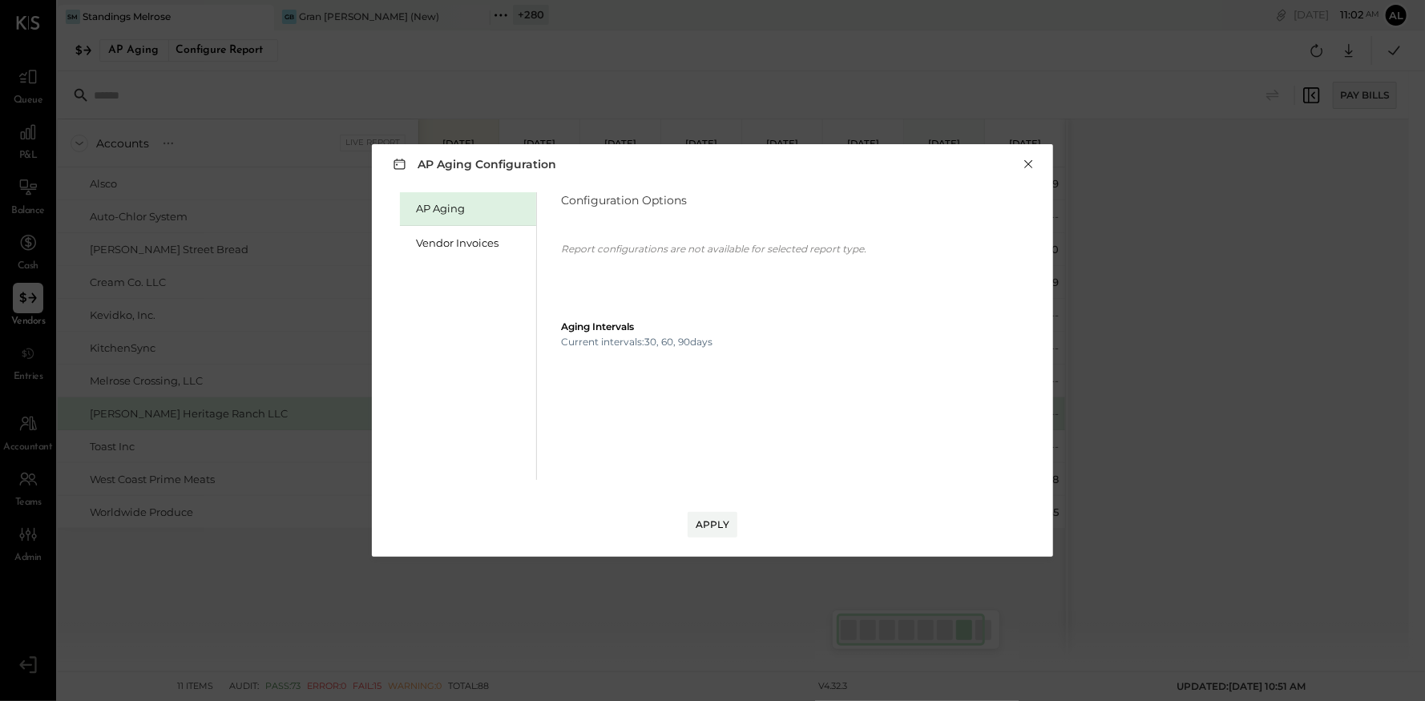
click at [1029, 163] on button "×" at bounding box center [1028, 164] width 14 height 16
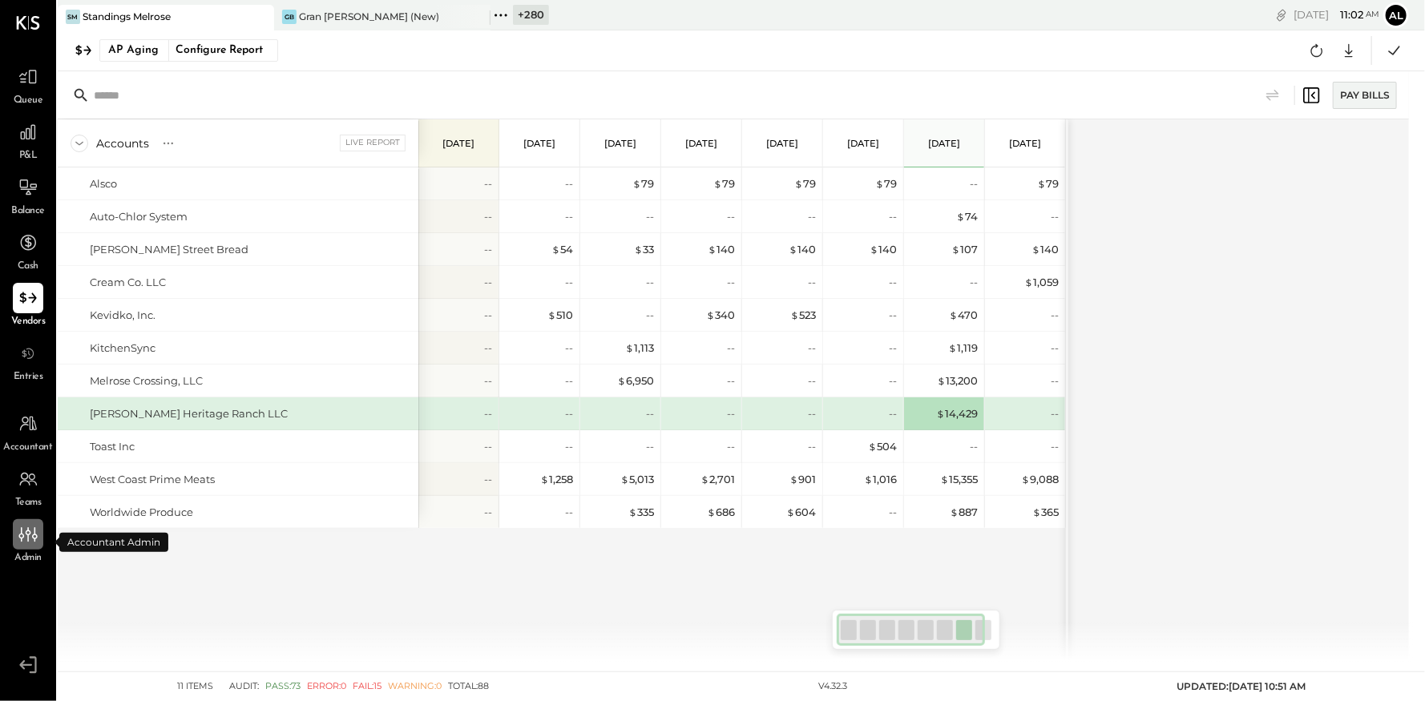
click at [30, 539] on icon at bounding box center [28, 534] width 21 height 21
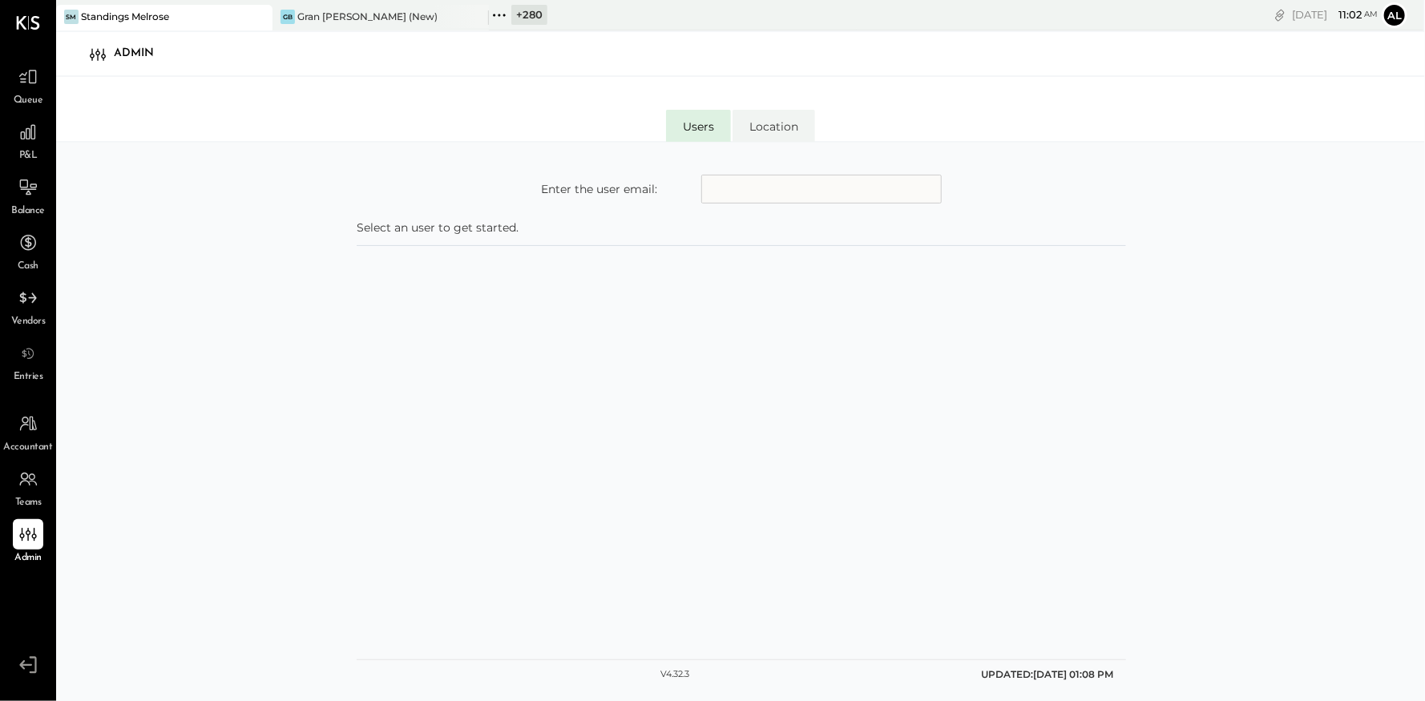
click at [736, 190] on input "text" at bounding box center [821, 189] width 240 height 29
type input "**********"
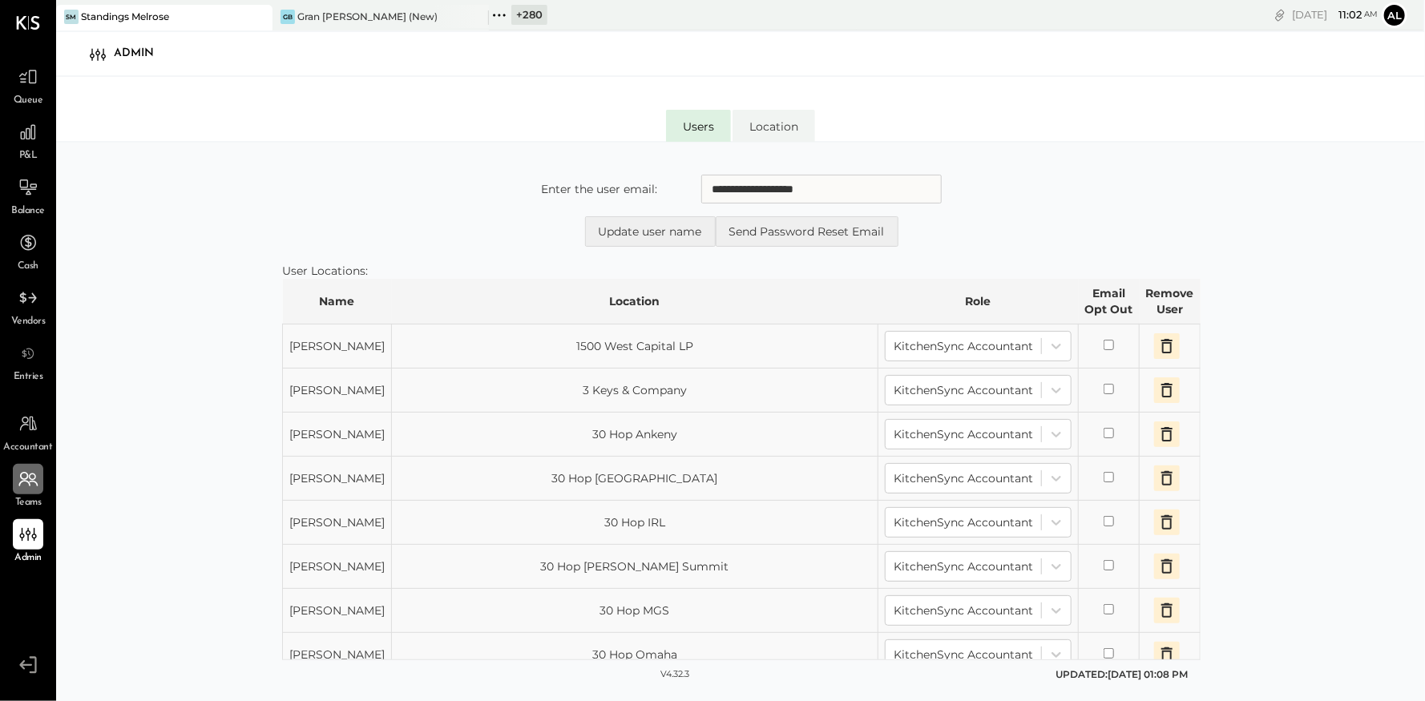
click at [34, 492] on div at bounding box center [28, 479] width 30 height 30
click at [32, 75] on icon at bounding box center [28, 77] width 21 height 21
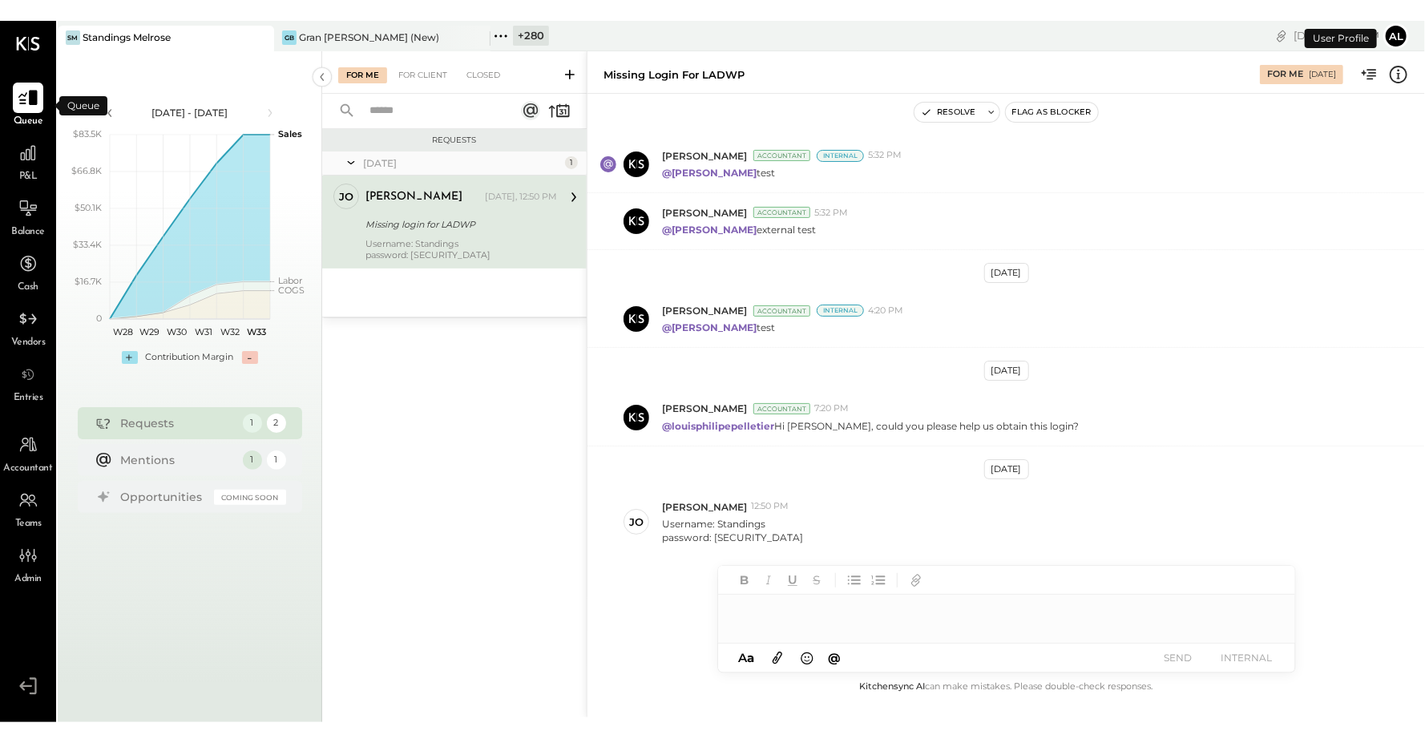
scroll to position [232, 0]
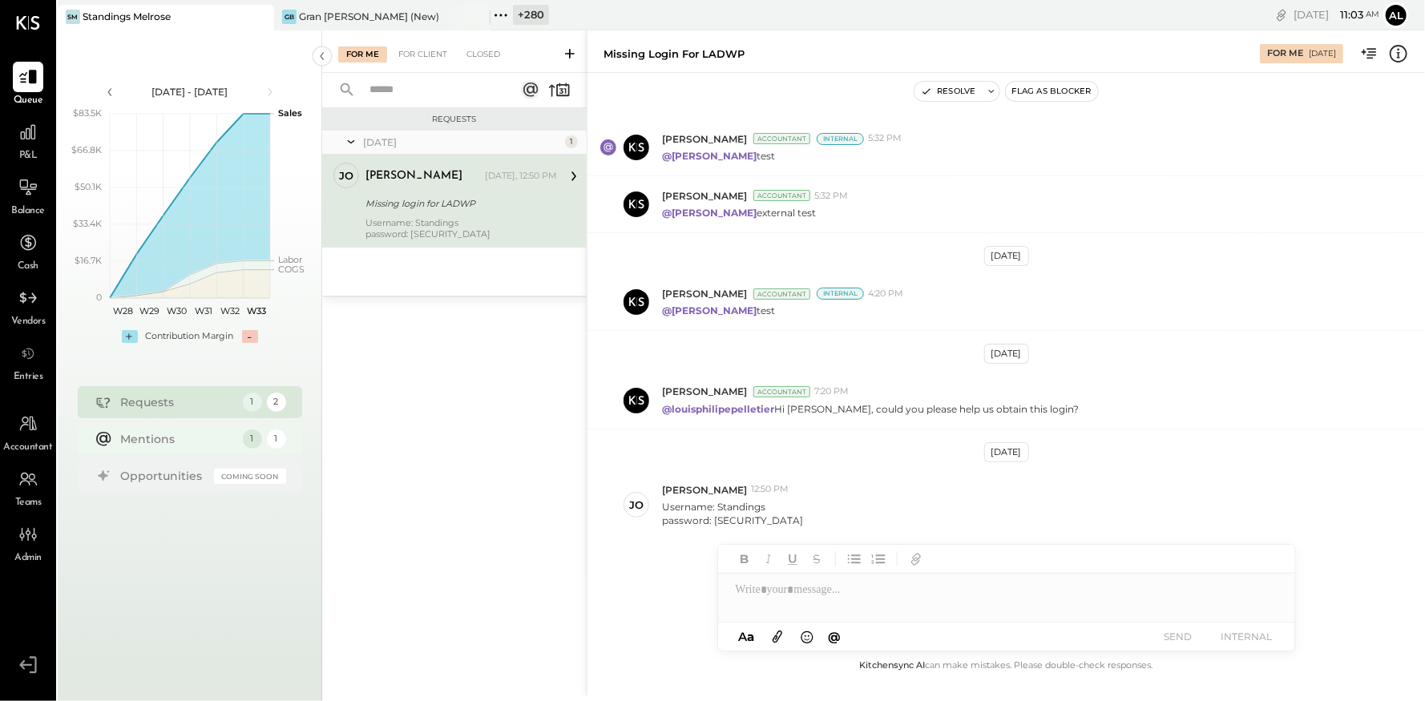
click at [167, 438] on div "Mentions" at bounding box center [178, 439] width 114 height 16
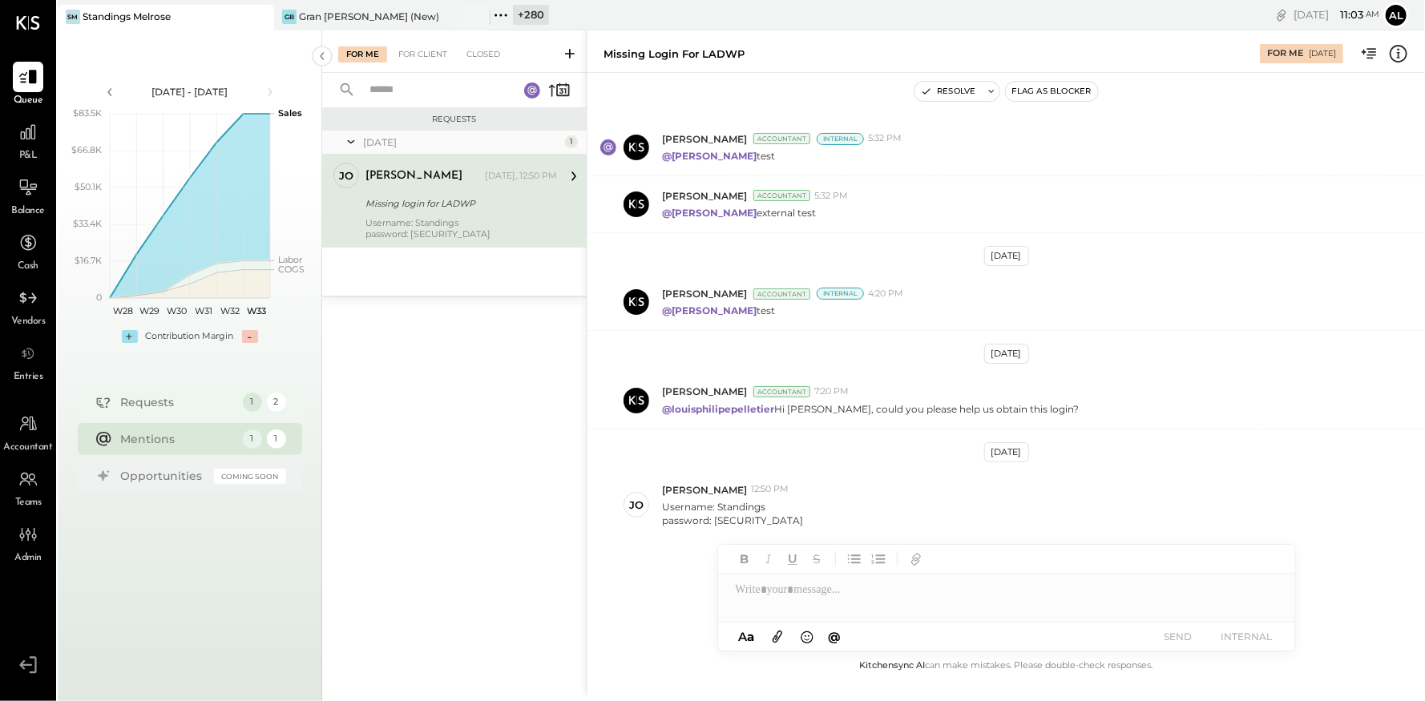
click at [164, 413] on div "Requests 1 2" at bounding box center [190, 402] width 224 height 32
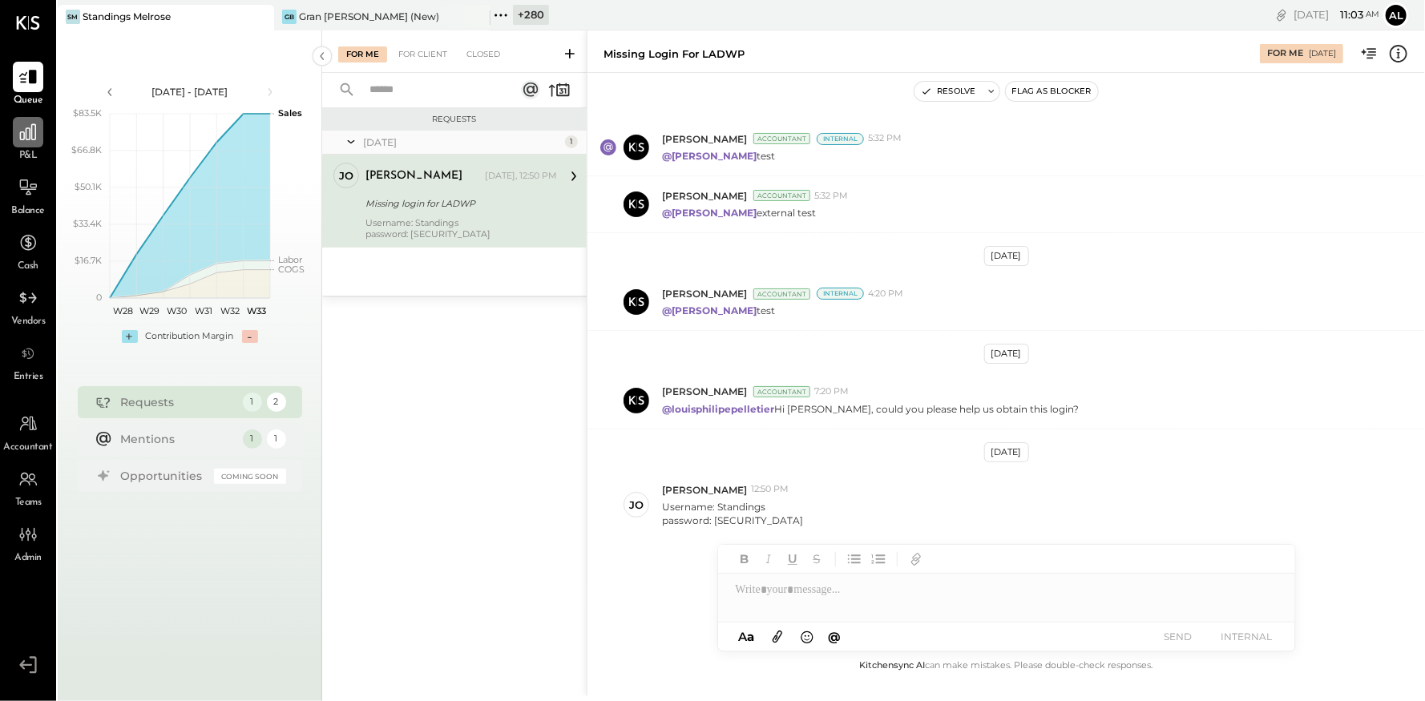
click at [29, 139] on icon at bounding box center [28, 132] width 16 height 16
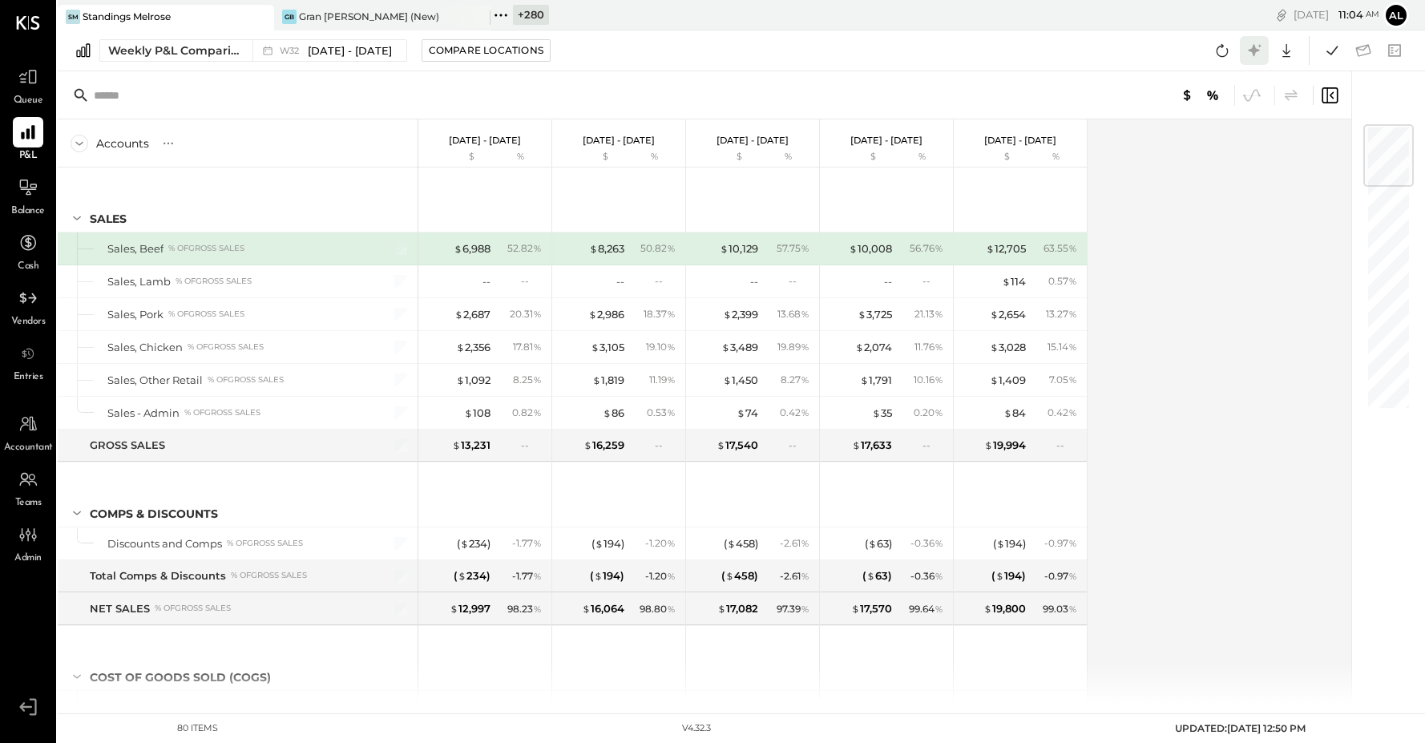
click at [1249, 49] on icon at bounding box center [1254, 50] width 12 height 12
